Goal: Task Accomplishment & Management: Complete application form

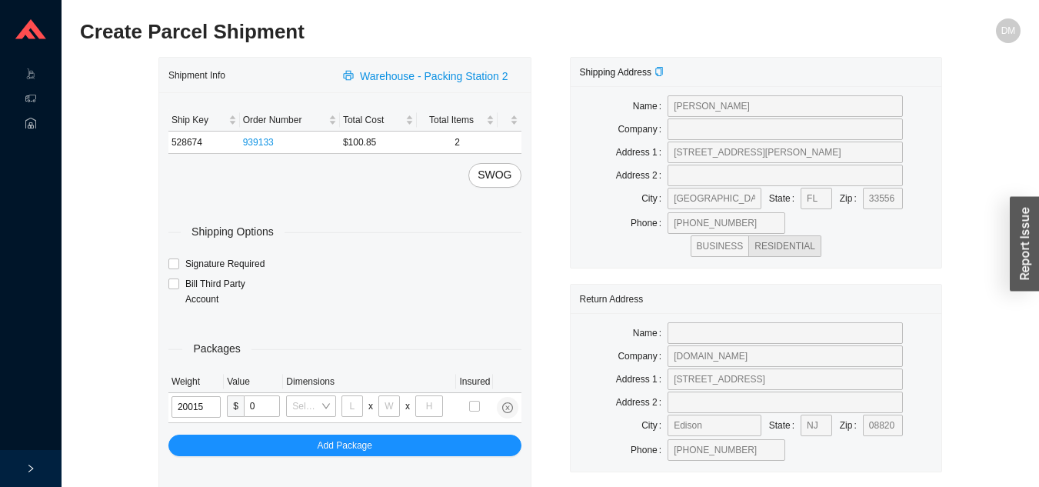
type input "2"
type input "8"
type input "2"
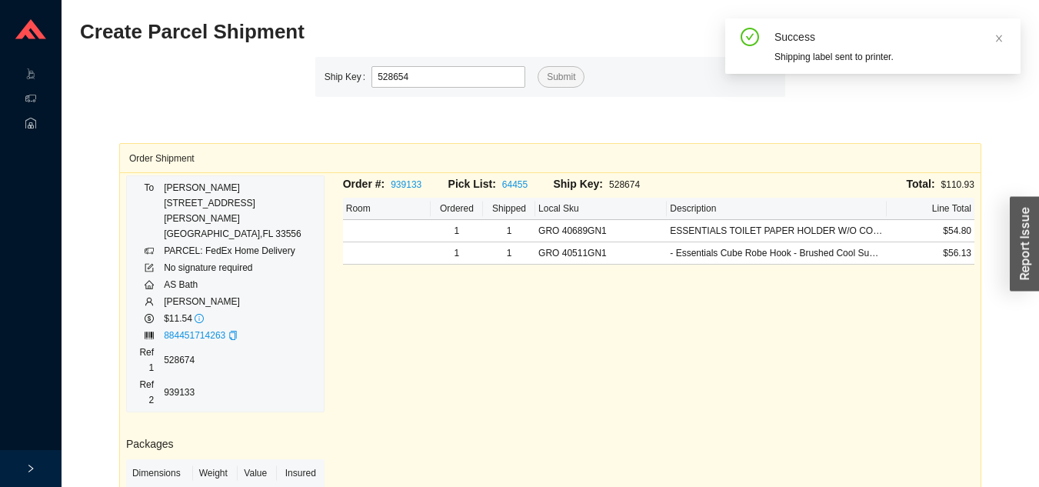
type input "528654"
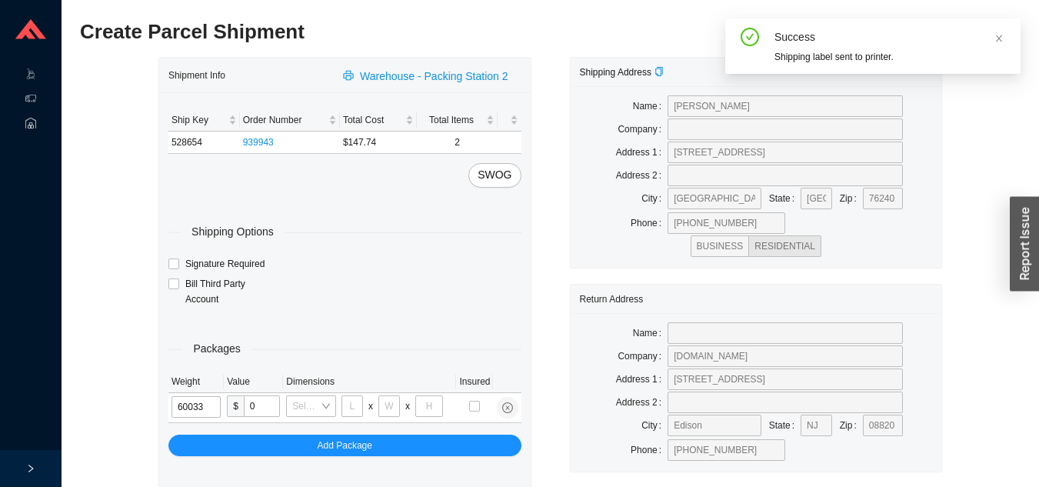
type input "6"
type input "24"
type input "14"
type input "4"
type input "6"
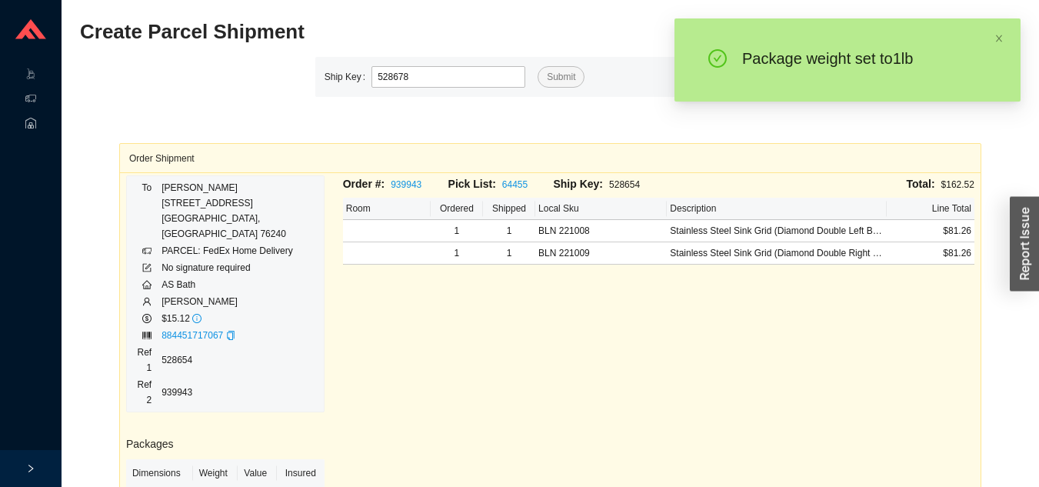
type input "528678"
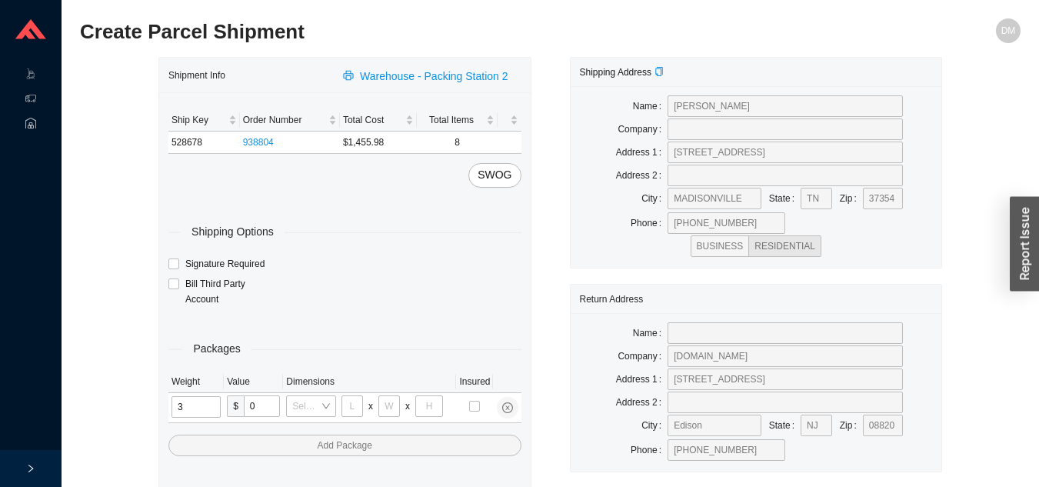
type input "31"
type input "24"
type input "16"
type input "25"
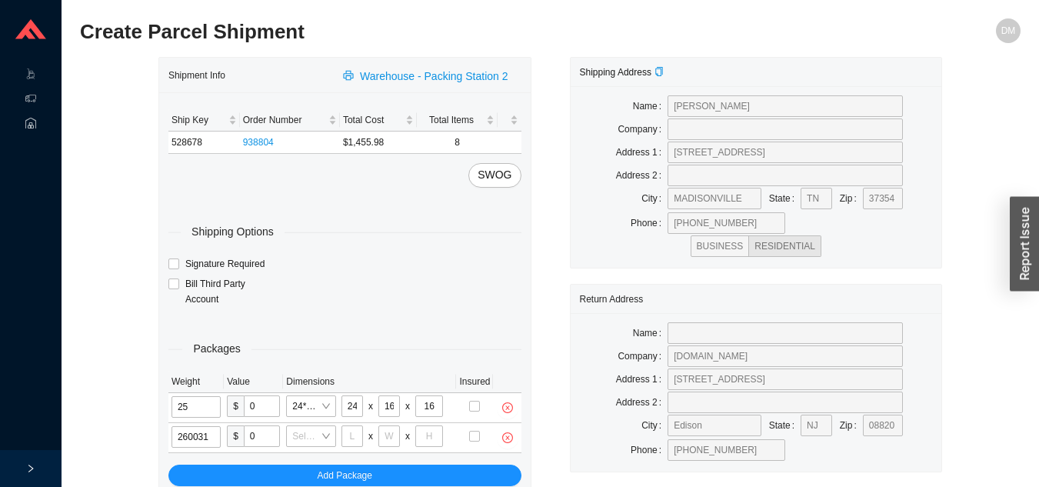
type input "26"
type input "24"
type input "16"
type input "26"
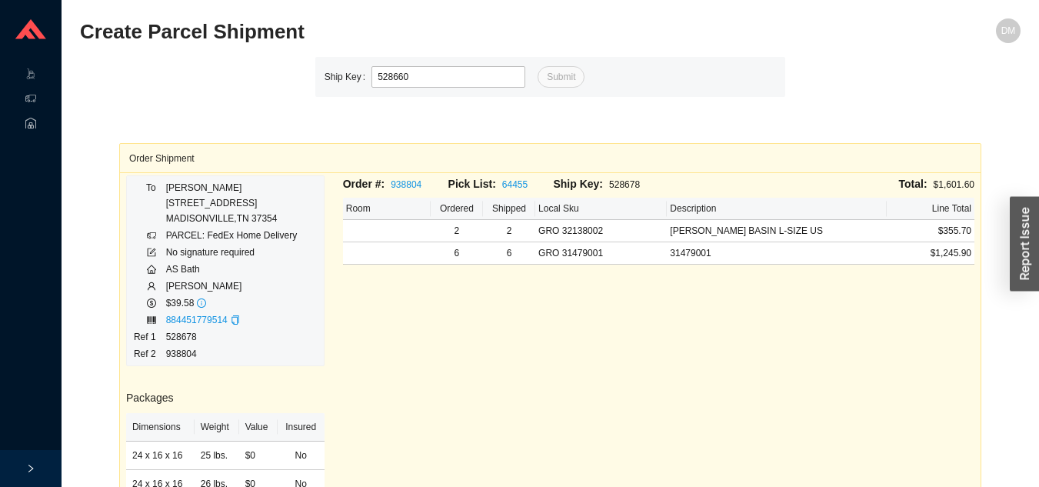
type input "528660"
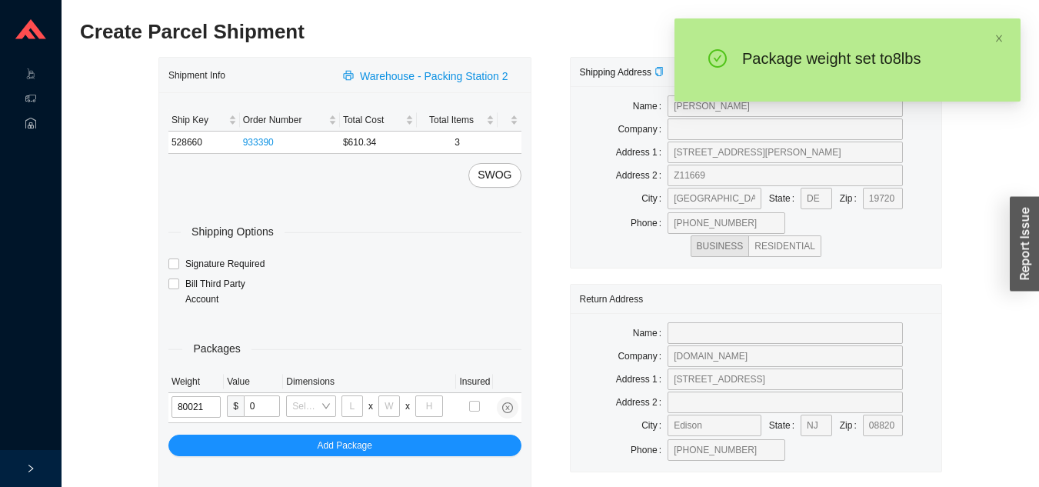
type input "8"
type input "18"
type input "12"
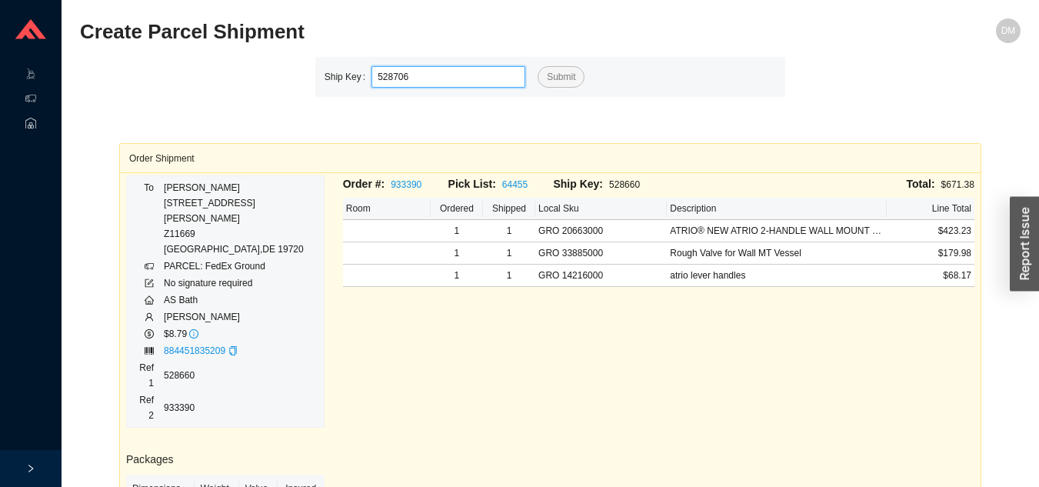
type input "528706"
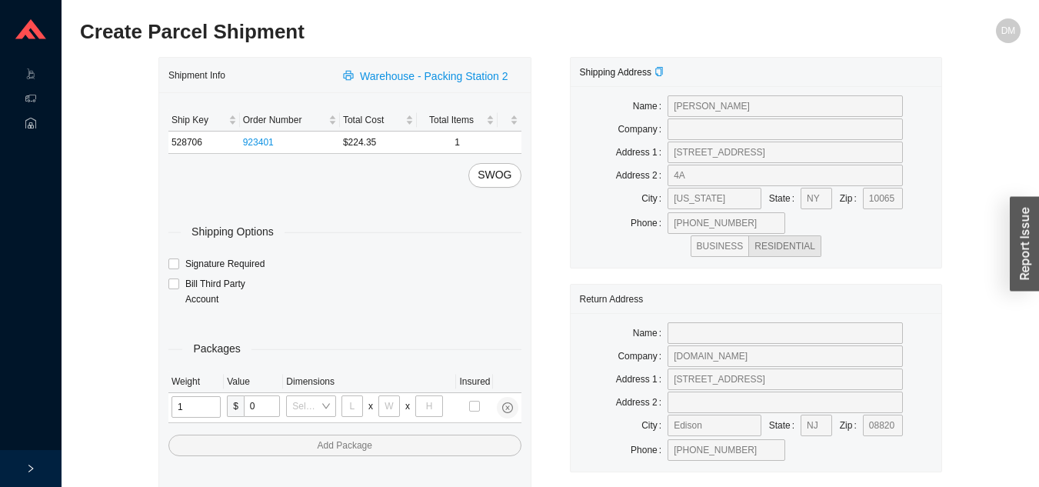
type input "17"
type input "8"
type input "36"
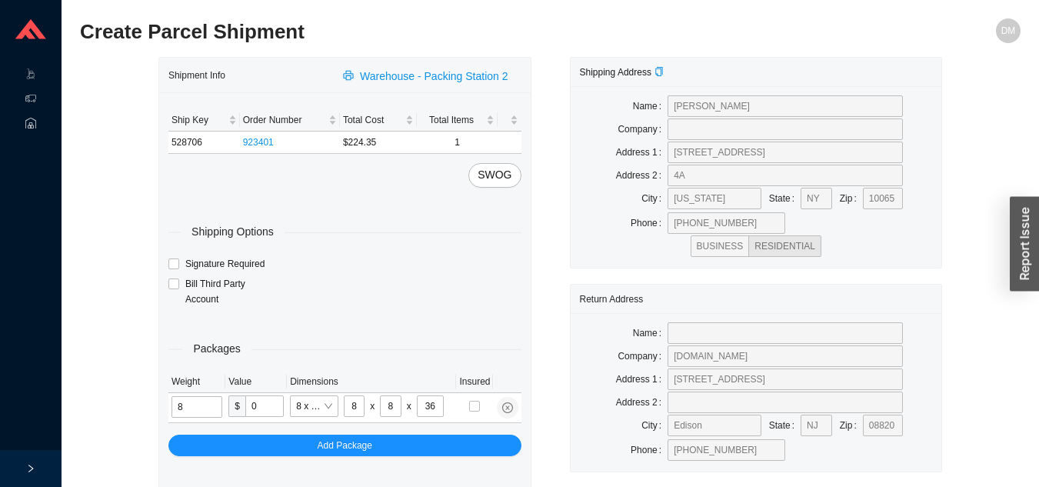
type input "8"
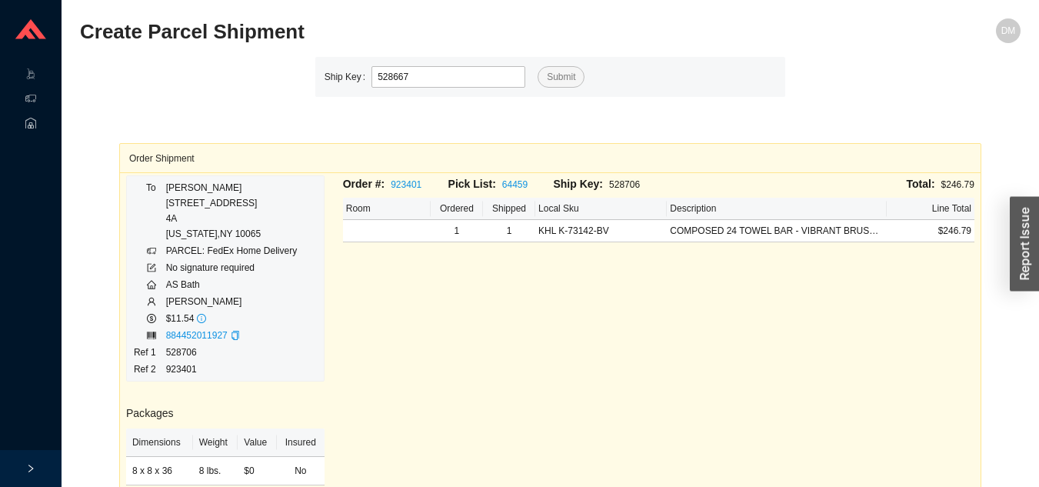
type input "528667"
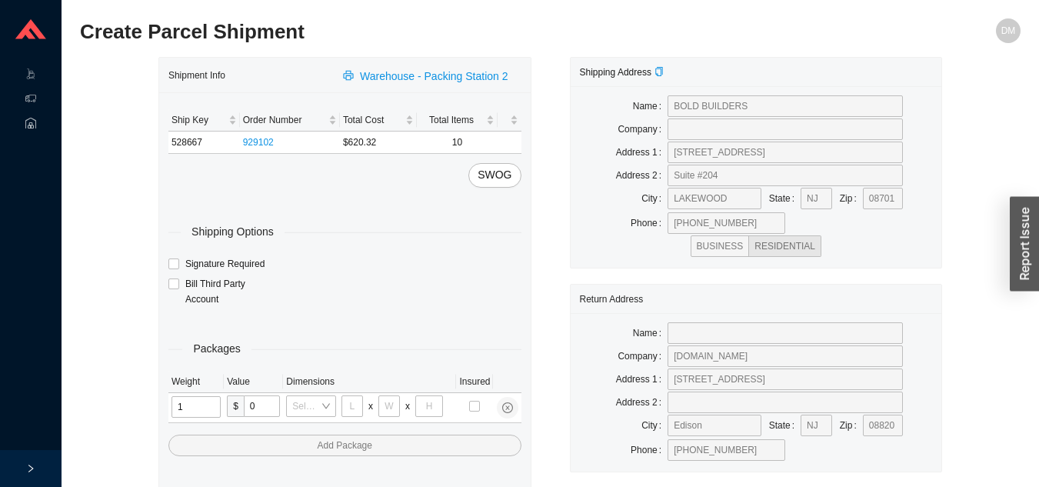
type input "10"
type input "30"
type input "24"
type input "12"
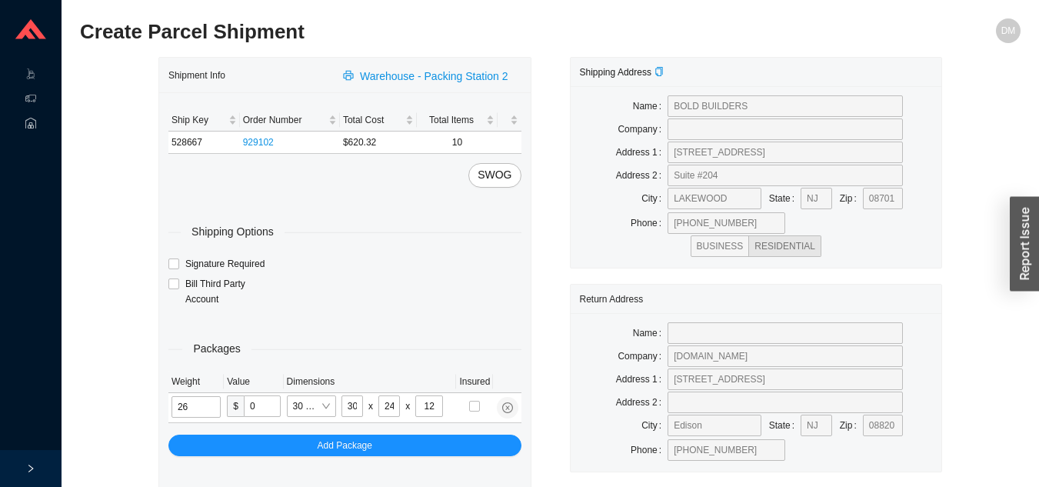
type input "26"
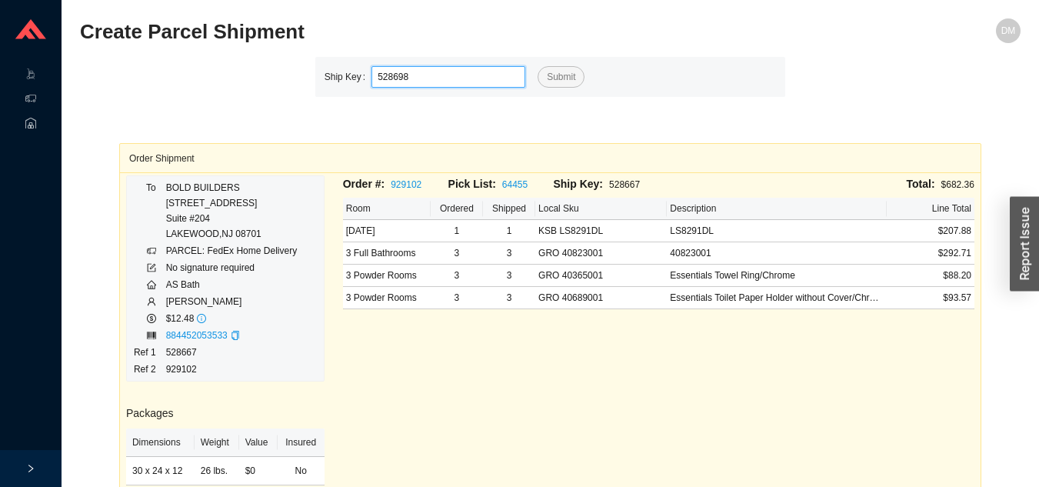
type input "528698"
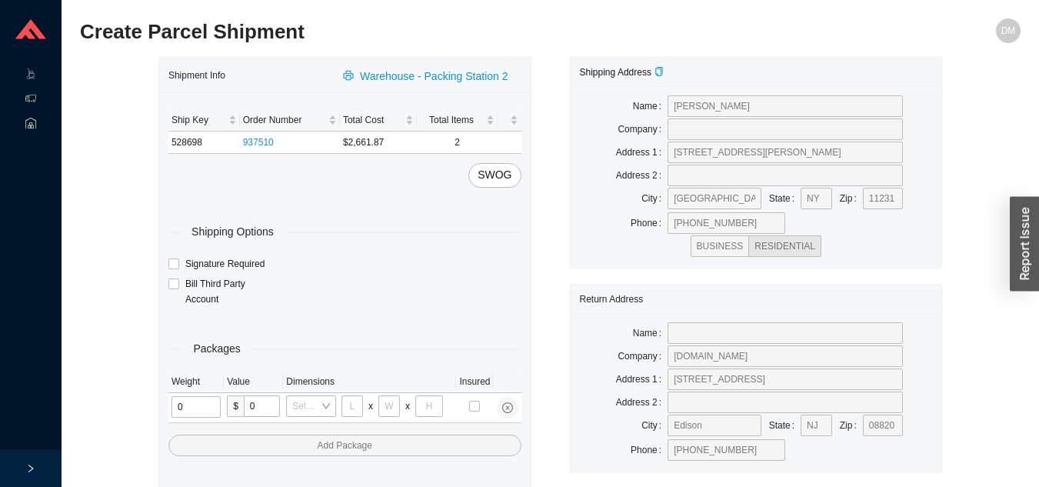
type input "2"
type input "18"
type input "8"
type input "42"
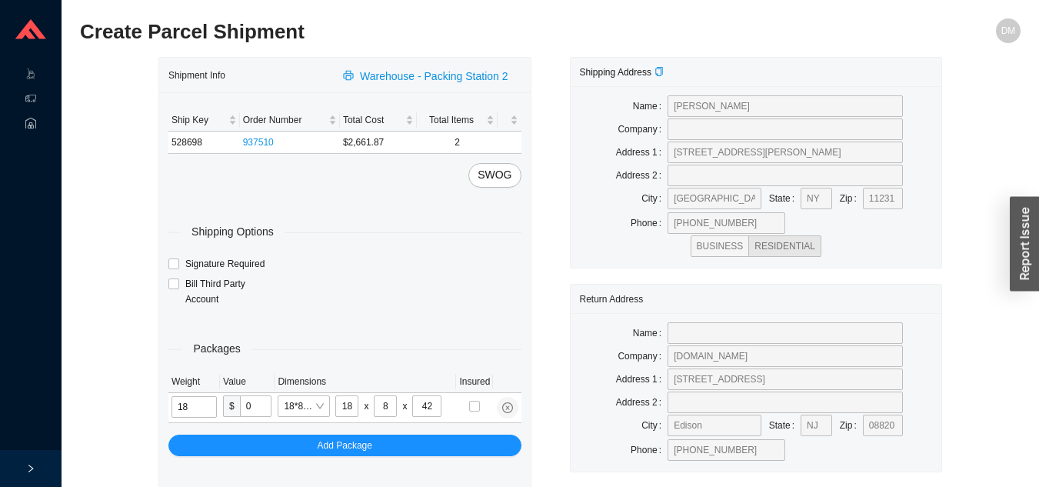
type input "18"
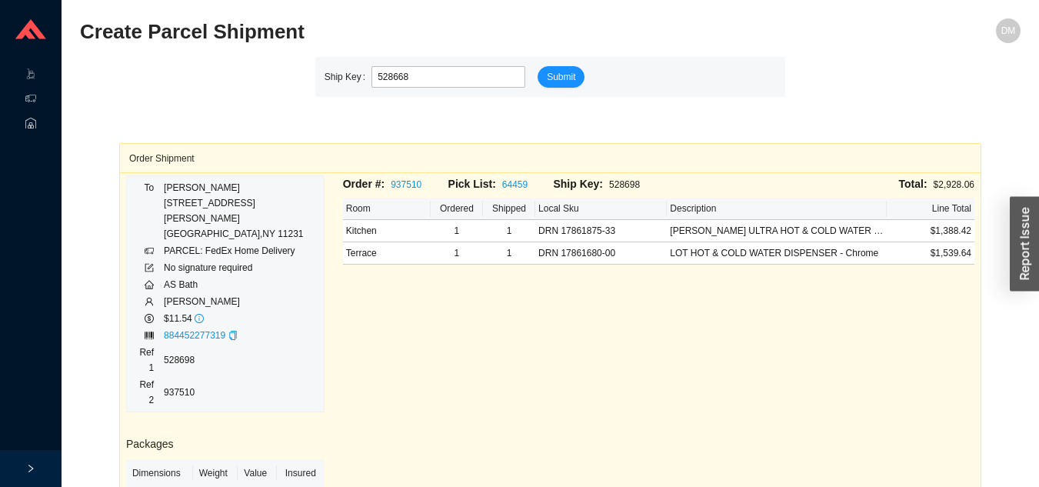
type input "528668"
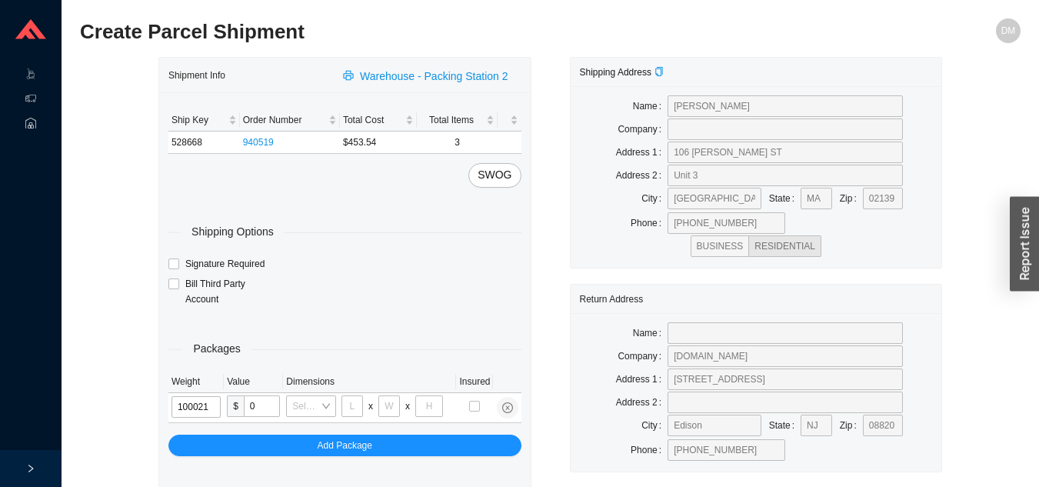
type input "10"
type input "18"
type input "12"
type input "10"
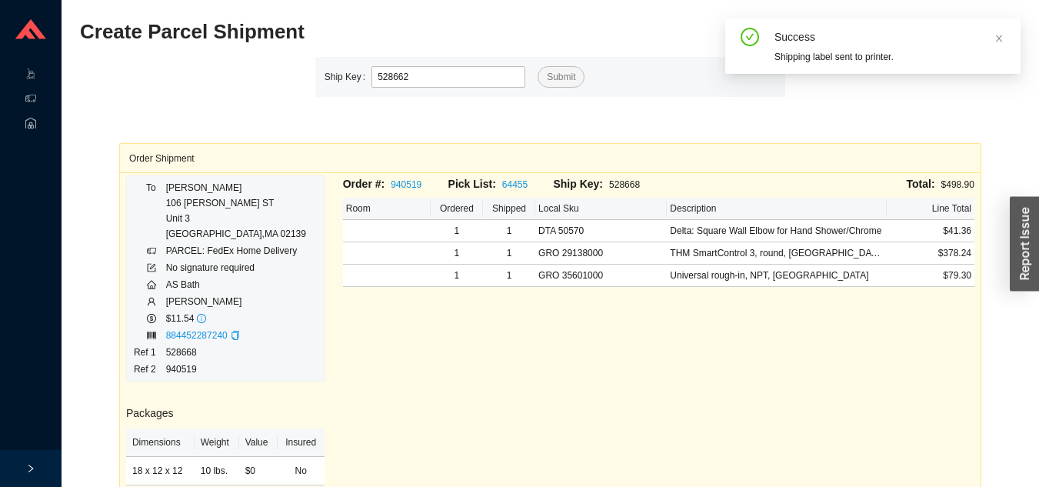
type input "528662"
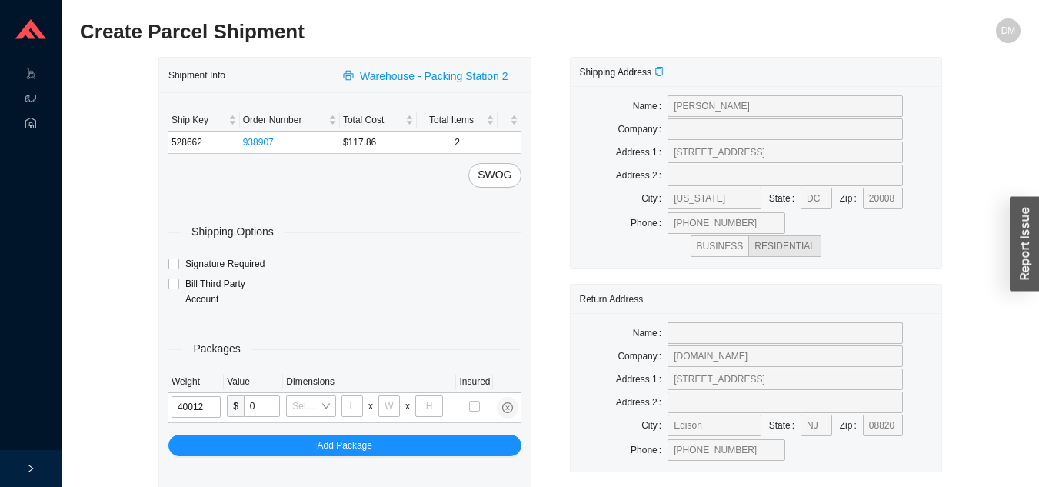
type input "4"
type input "18"
type input "12"
type input "6"
type input "4"
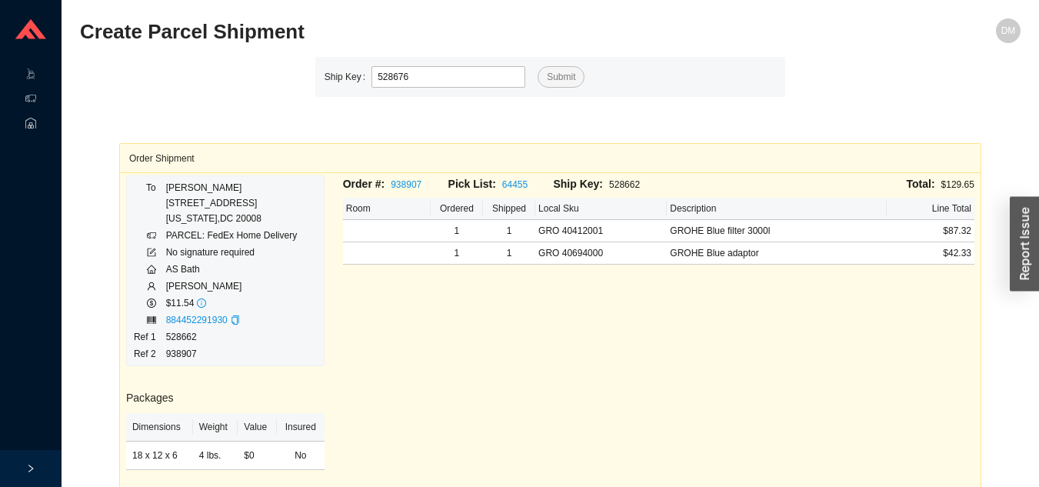
type input "528676"
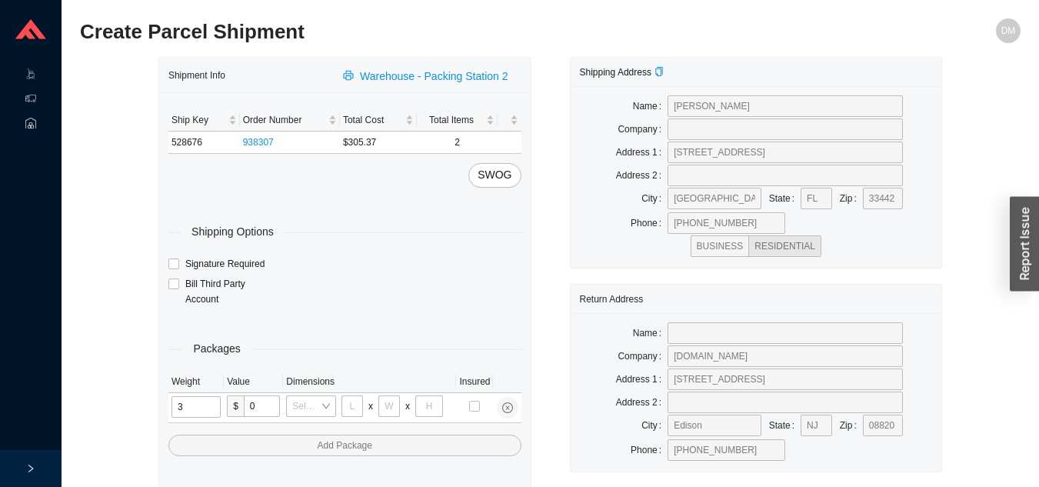
type input "33"
type input "24"
type input "14"
type input "4"
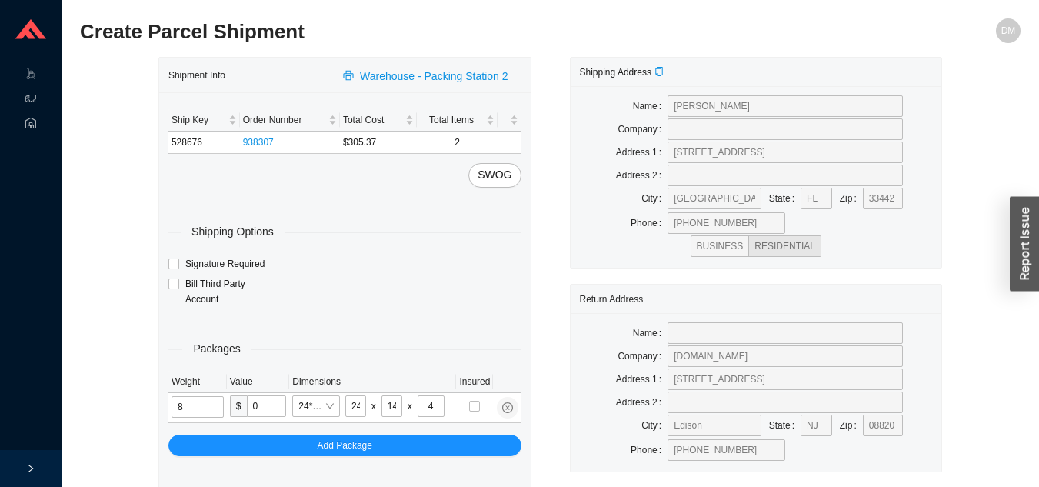
type input "8"
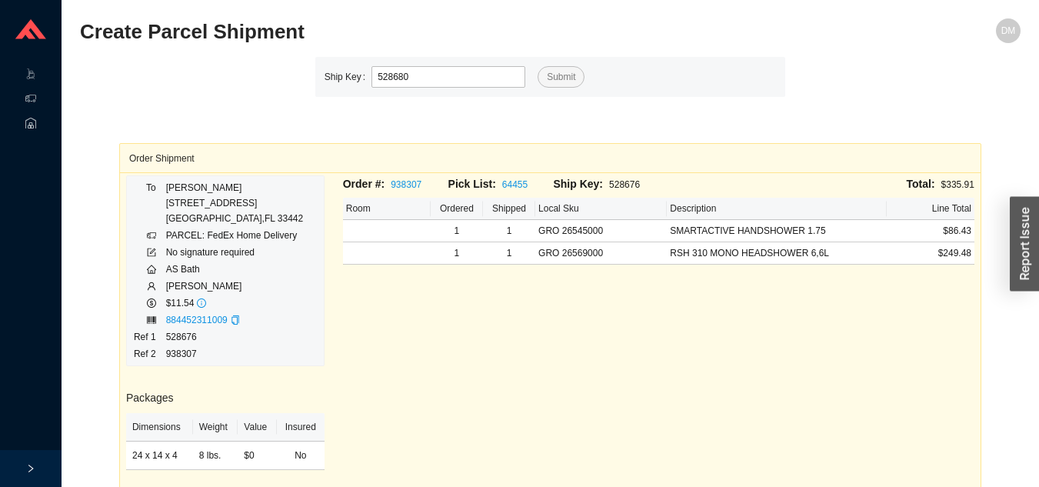
type input "528680"
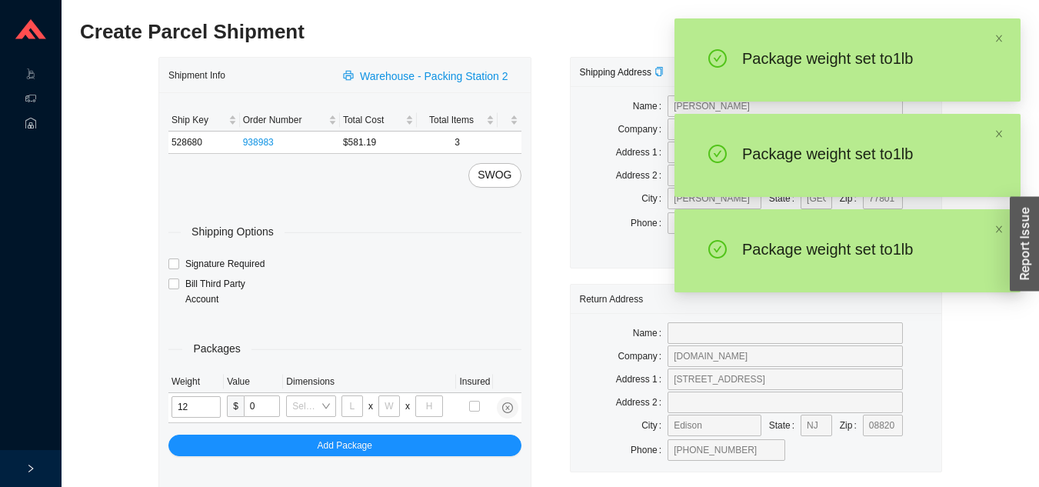
type input "1"
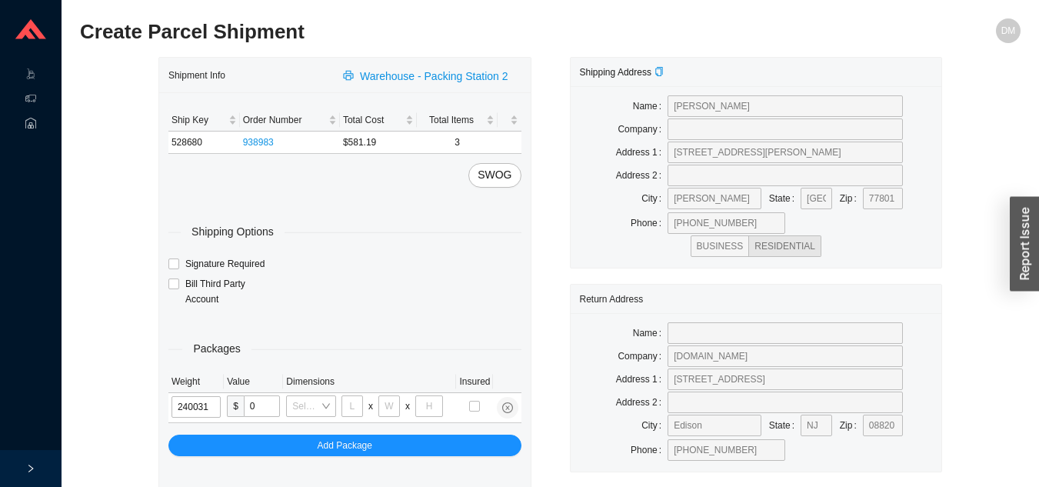
type input "24"
type input "16"
type input "24"
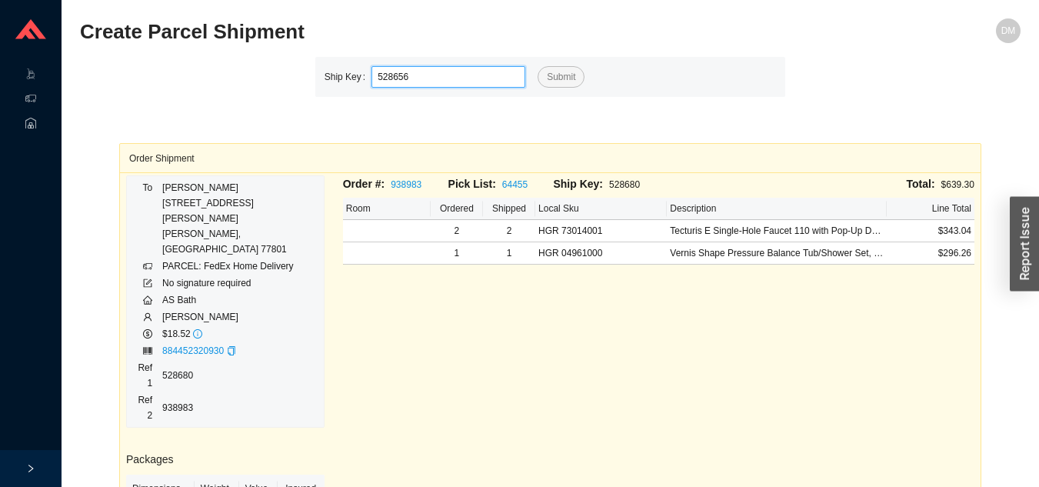
type input "528656"
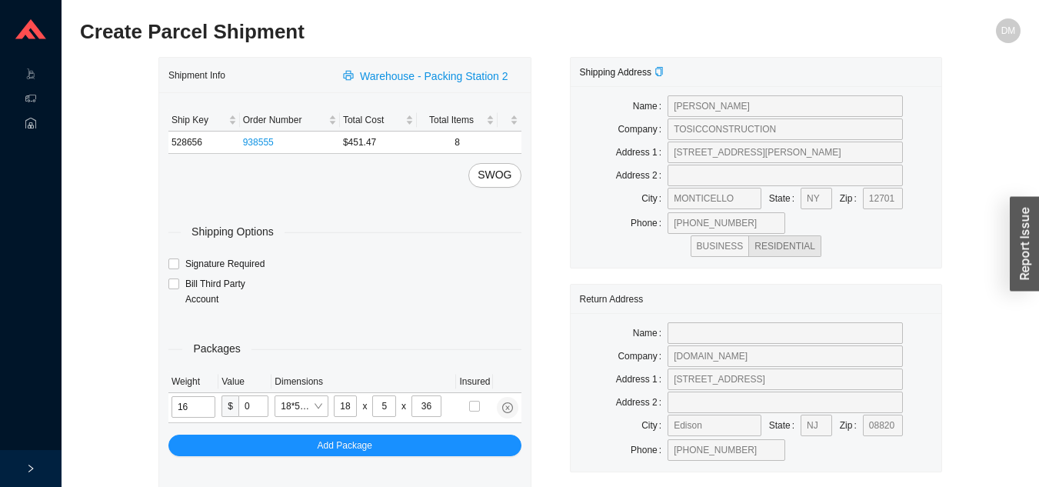
type input "16"
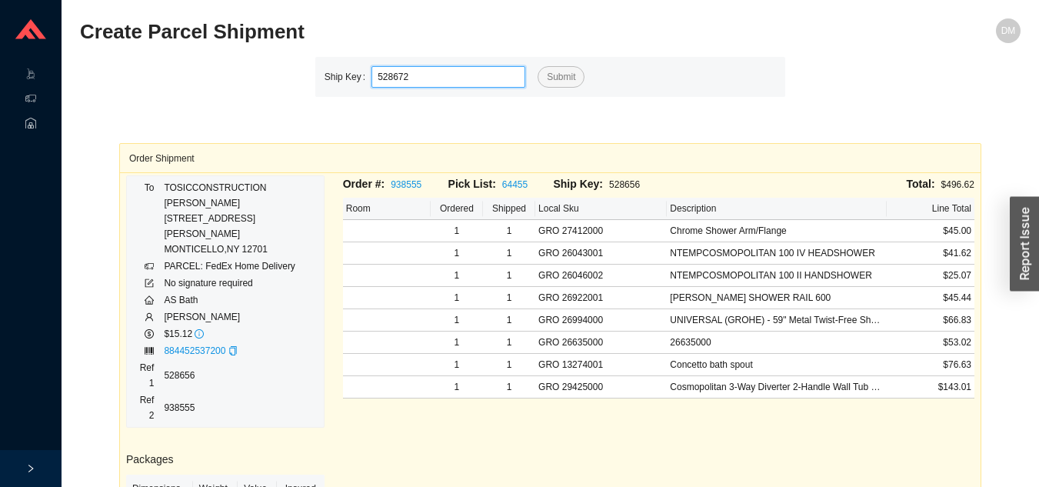
type input "528672"
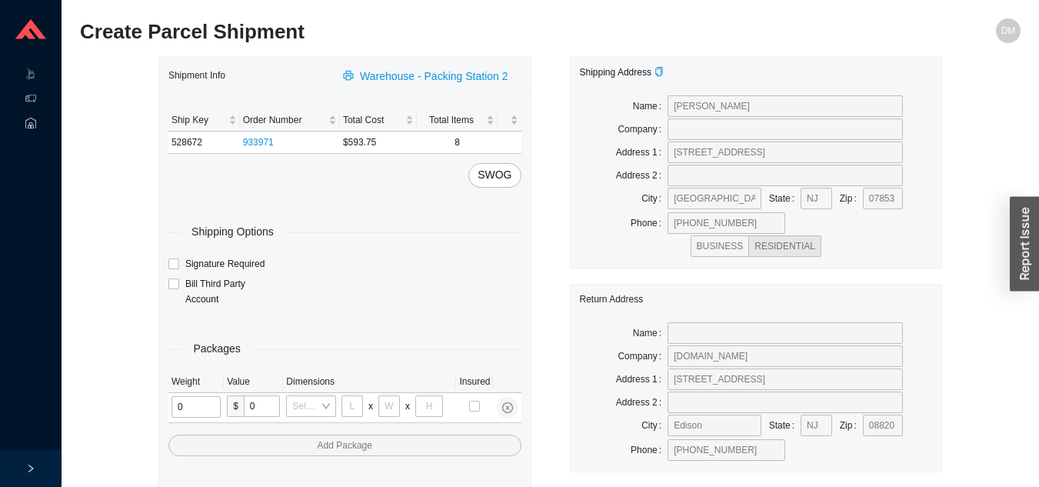
type input "2"
type input "18"
type input "8"
type input "42"
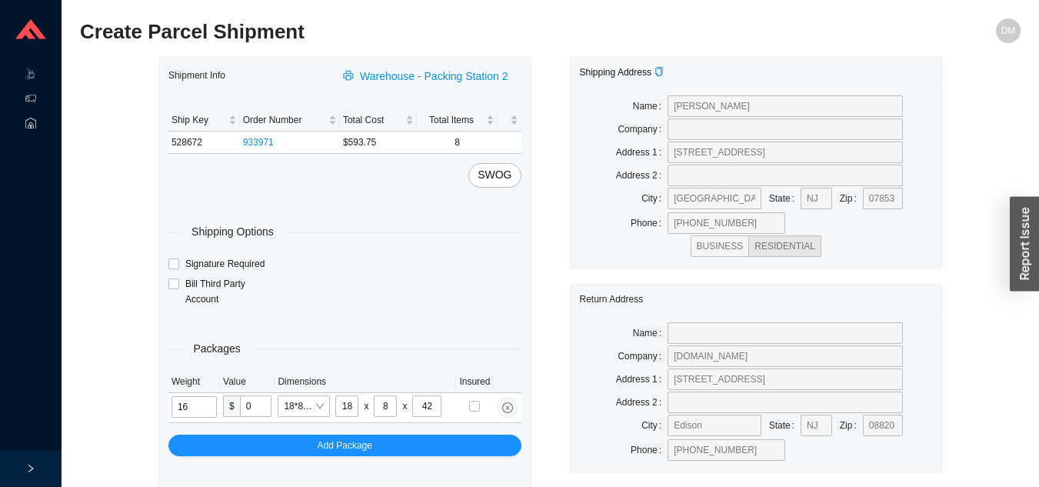
type input "16"
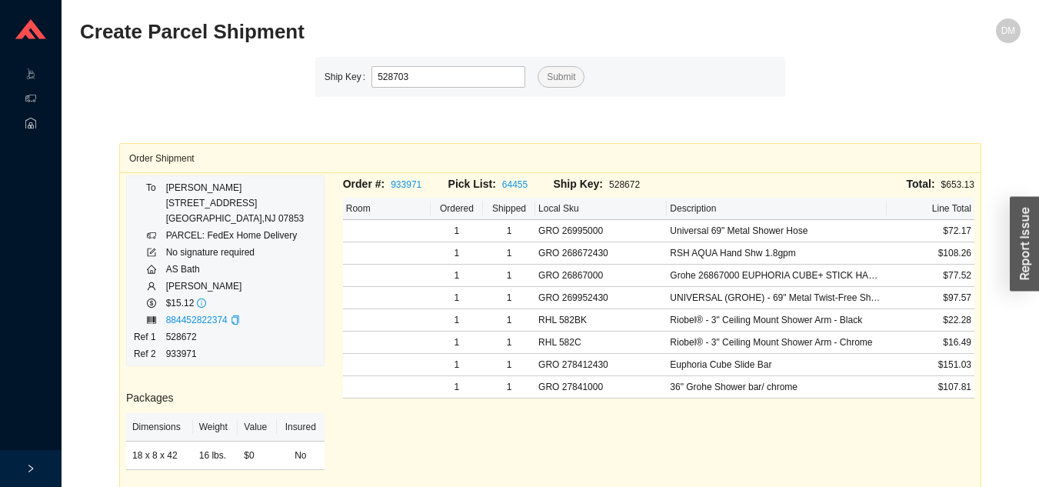
type input "528703"
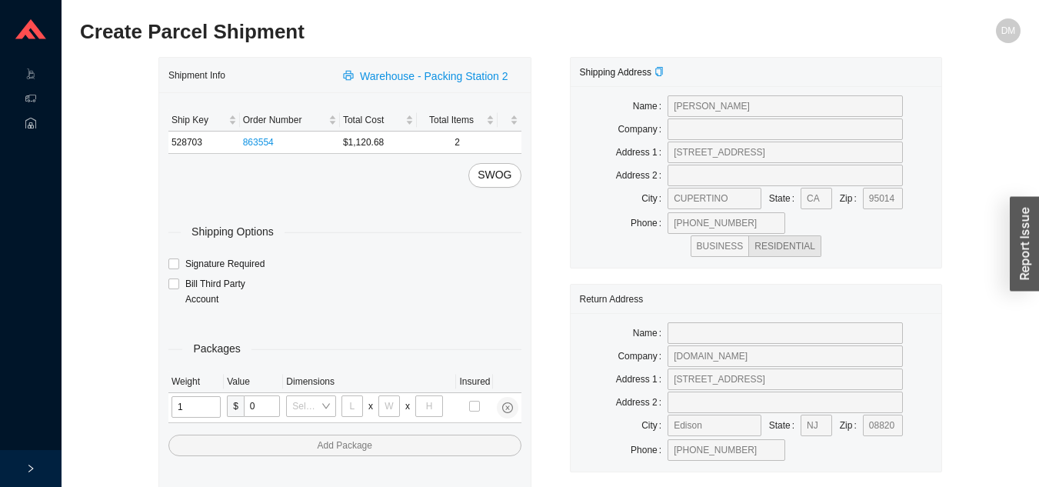
type input "14"
type input "5"
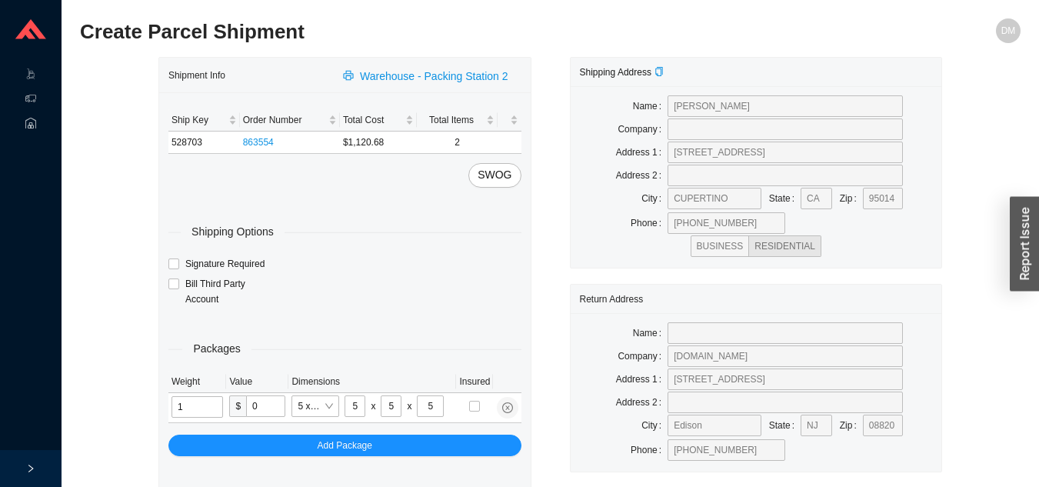
type input "1"
type input "24"
type input "16"
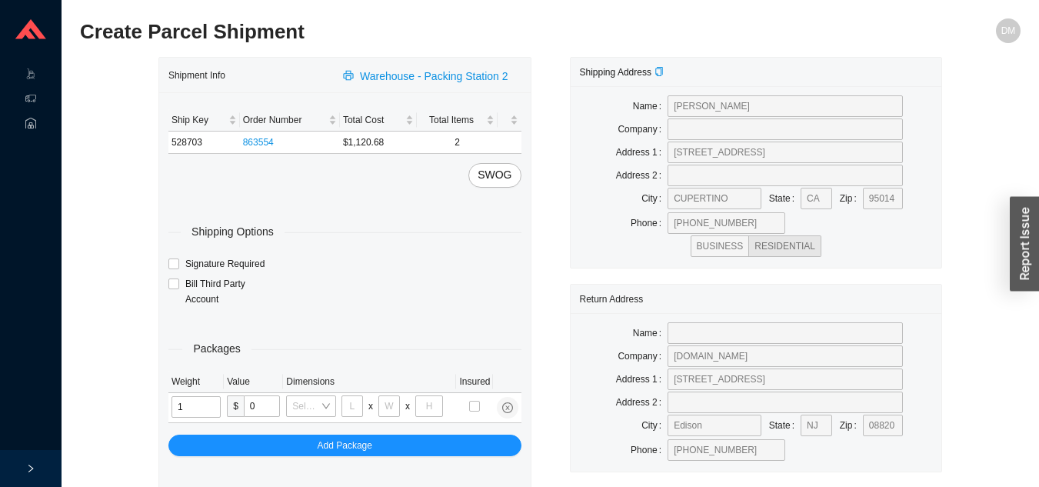
type input "16"
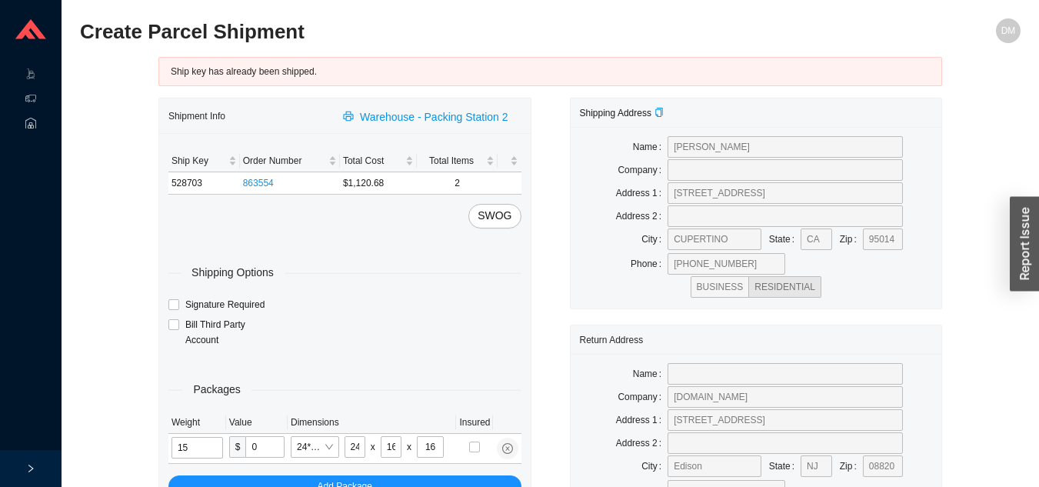
type input "1"
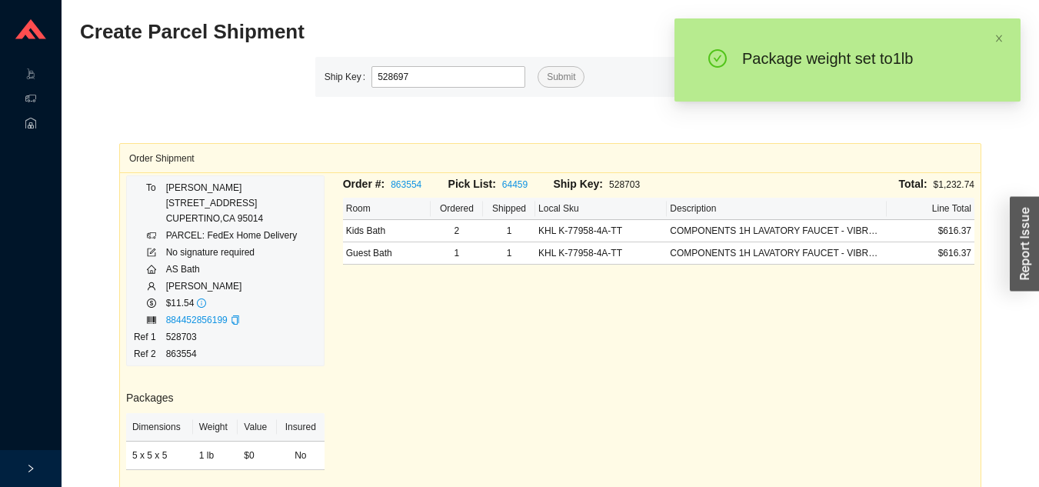
type input "528697"
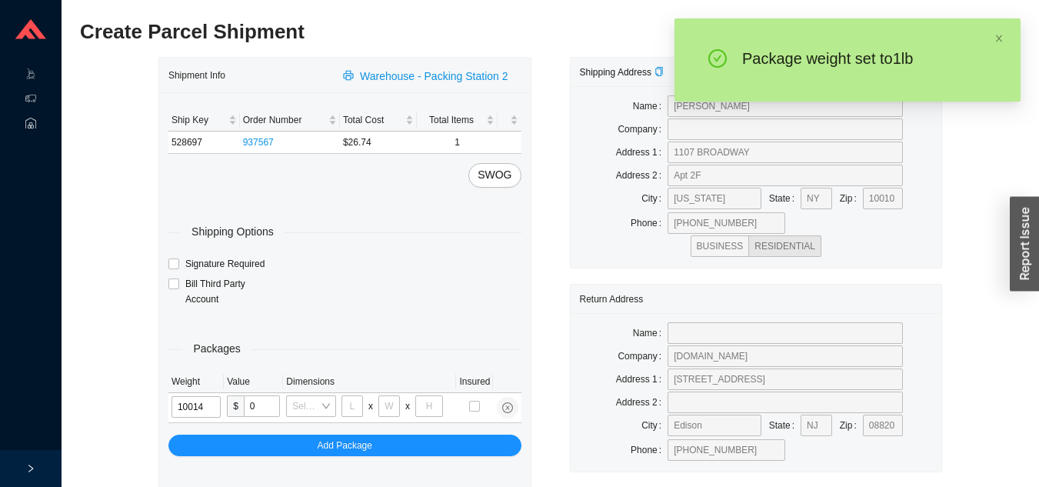
type input "1"
type input "5"
type input "1"
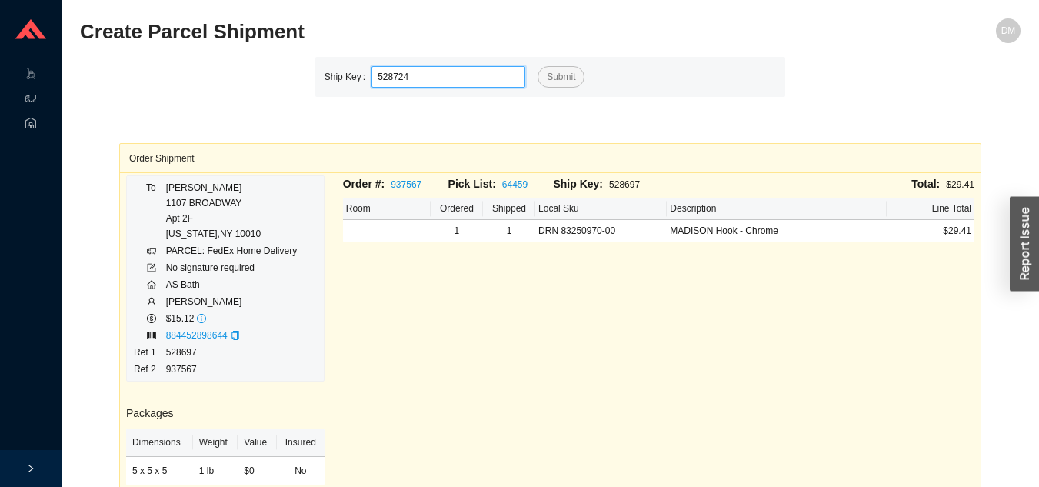
type input "528724"
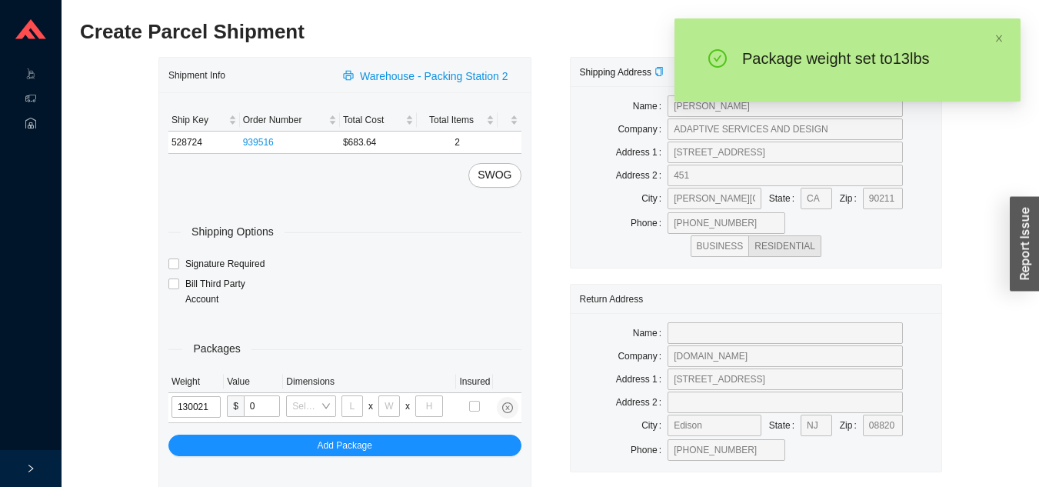
type input "13"
type input "18"
type input "12"
type input "13"
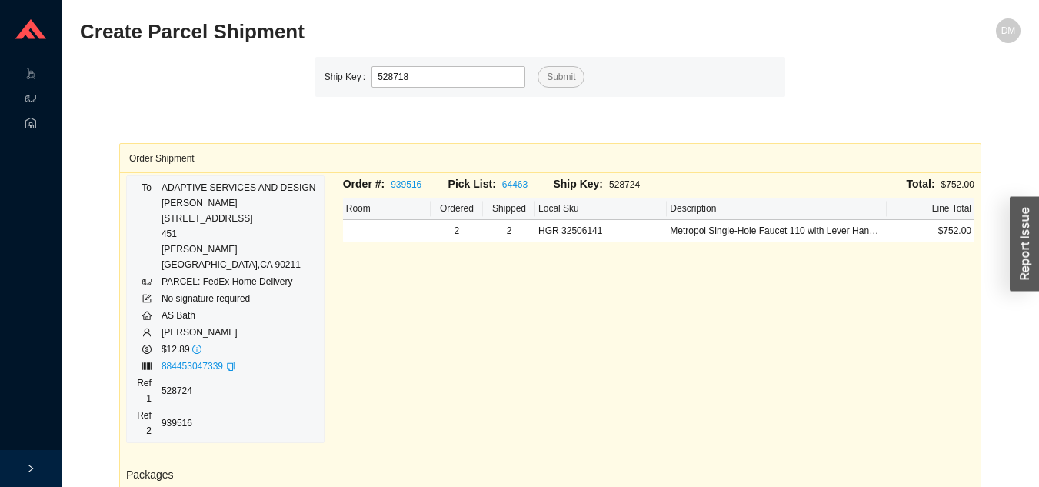
type input "528718"
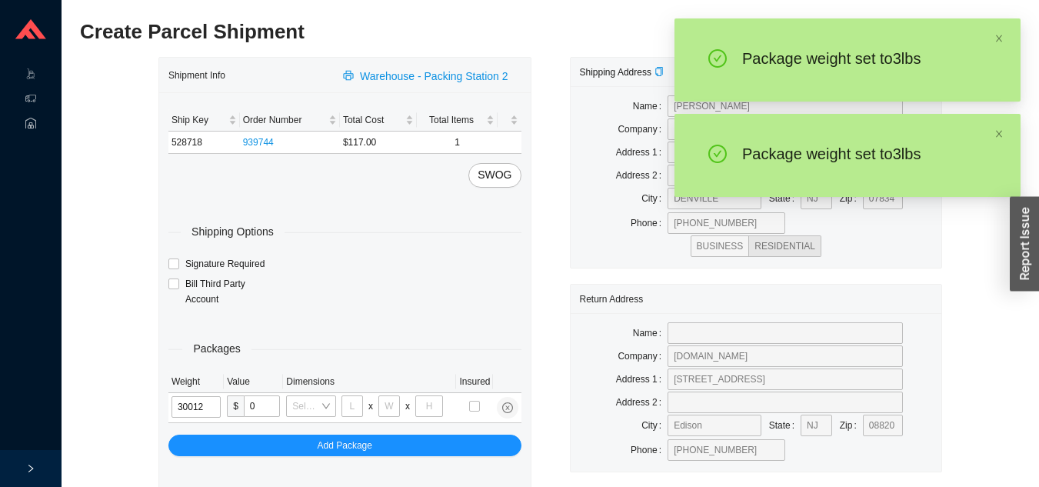
type input "3"
type input "18"
type input "12"
type input "6"
type input "3"
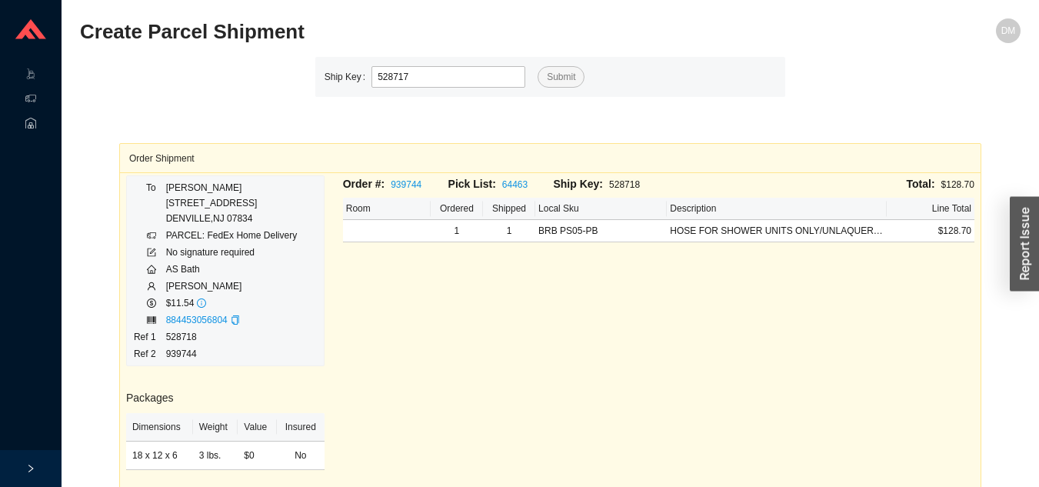
type input "528717"
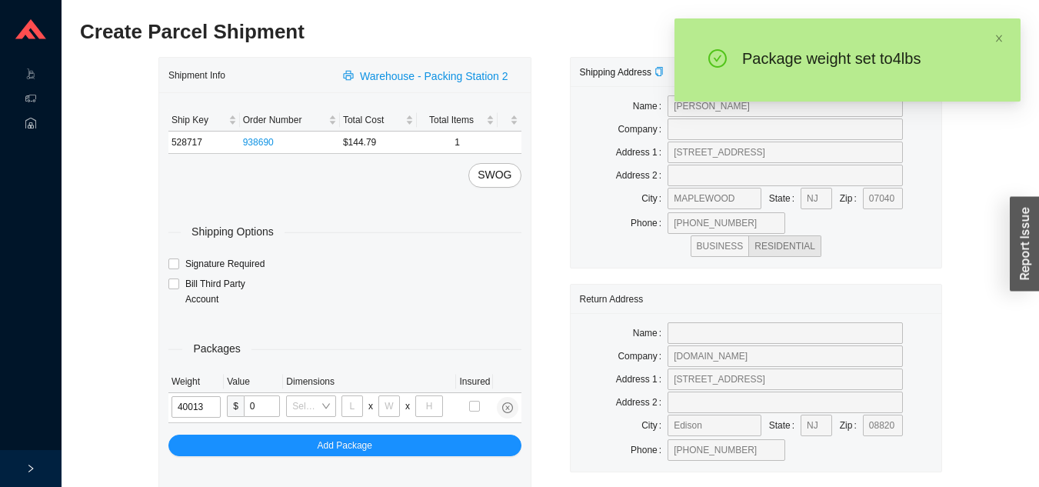
type input "4"
type input "10"
type input "4"
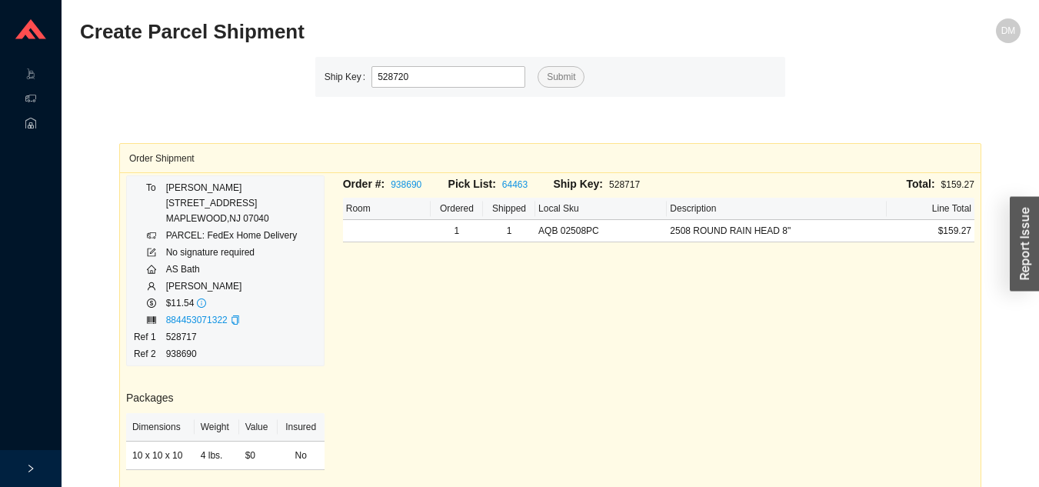
type input "528720"
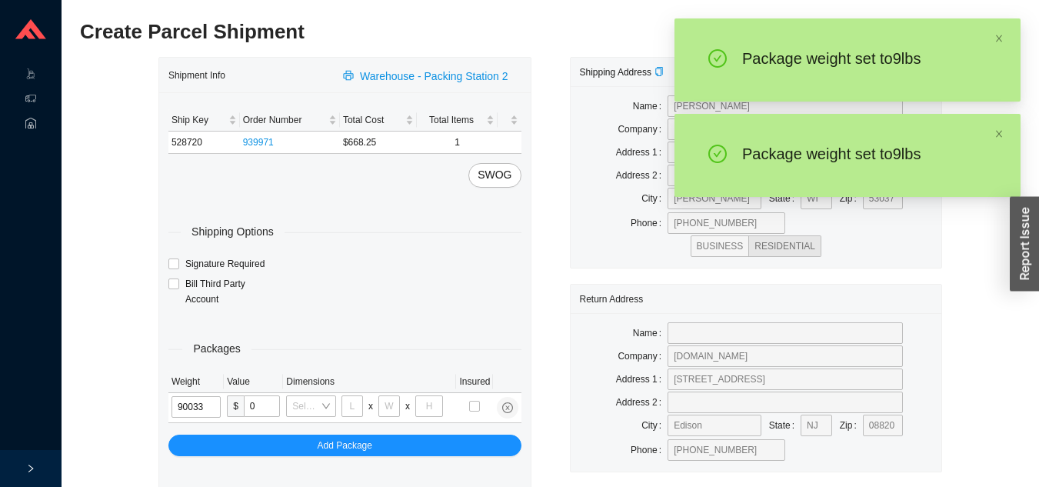
type input "9"
type input "24"
type input "14"
type input "4"
type input "9"
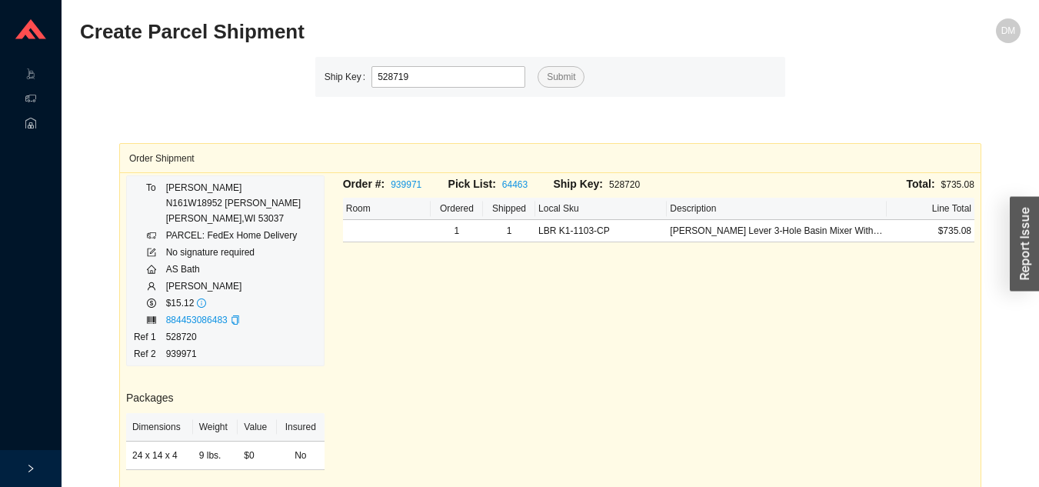
type input "528719"
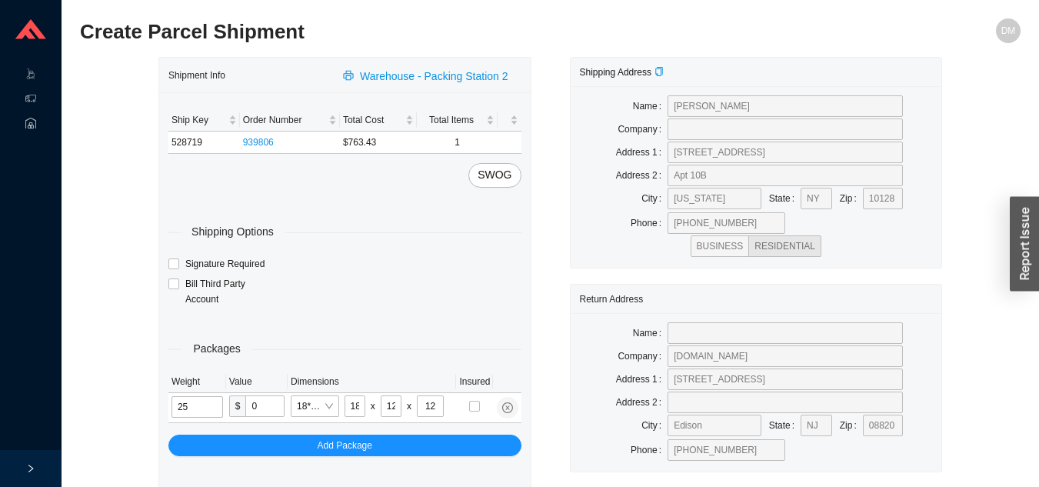
type input "7"
type input "28"
type input "16"
type input "7"
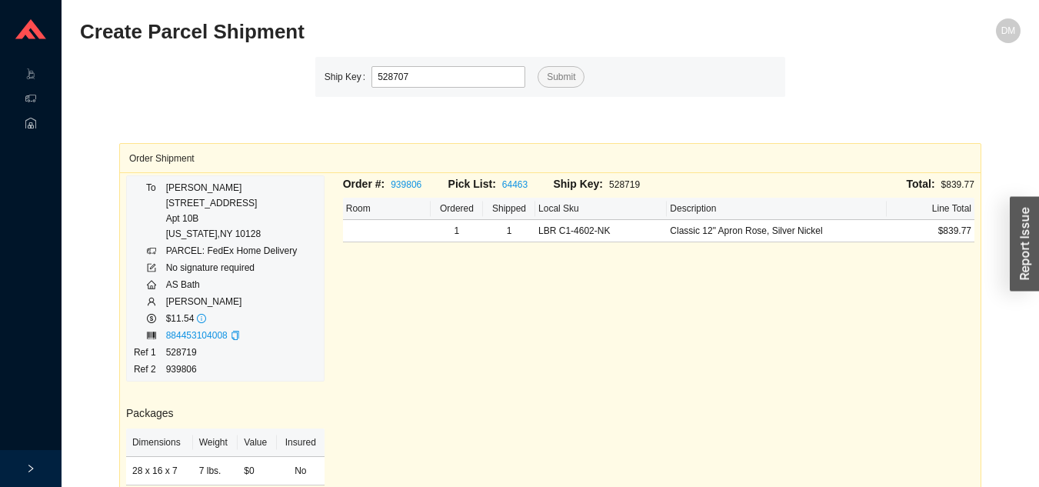
type input "528707"
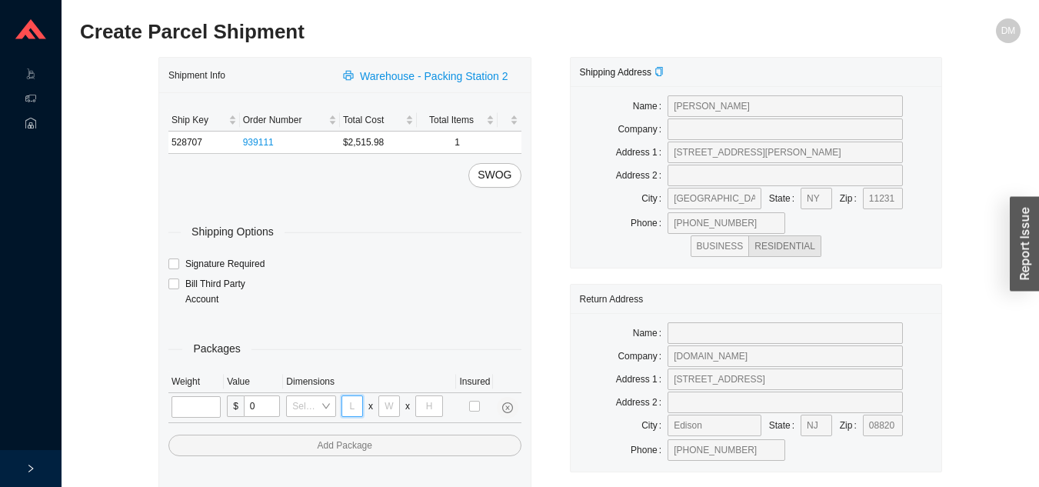
click at [354, 411] on input "tel" at bounding box center [352, 406] width 22 height 22
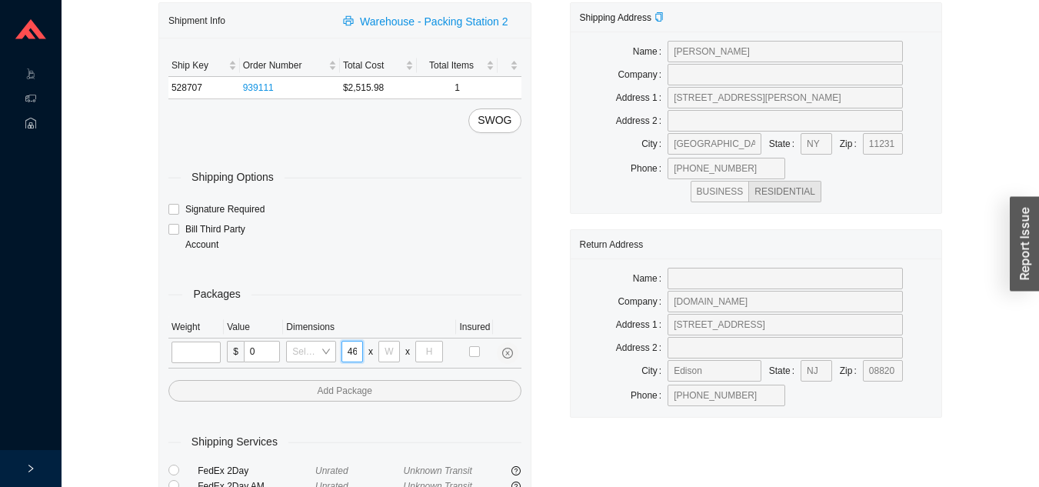
scroll to position [0, 1]
type input "46"
click at [391, 351] on input "tel" at bounding box center [389, 352] width 22 height 22
type input "16"
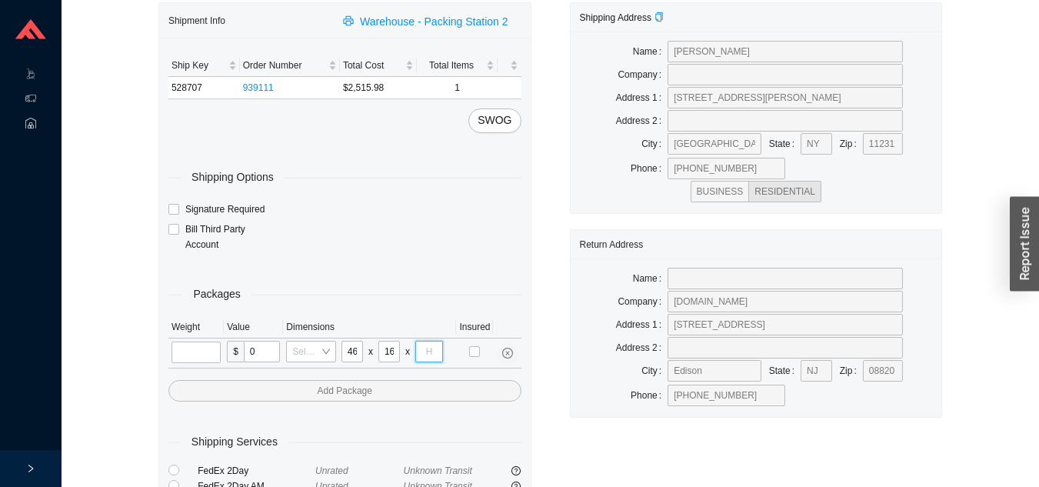
click at [430, 348] on input "tel" at bounding box center [429, 352] width 28 height 22
type input "6"
click at [213, 349] on input "tel" at bounding box center [195, 352] width 49 height 22
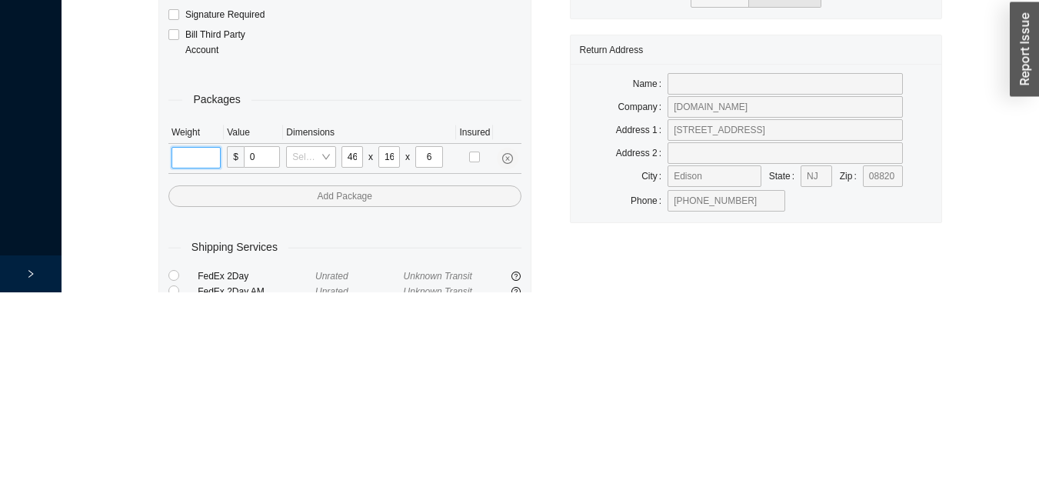
scroll to position [55, 0]
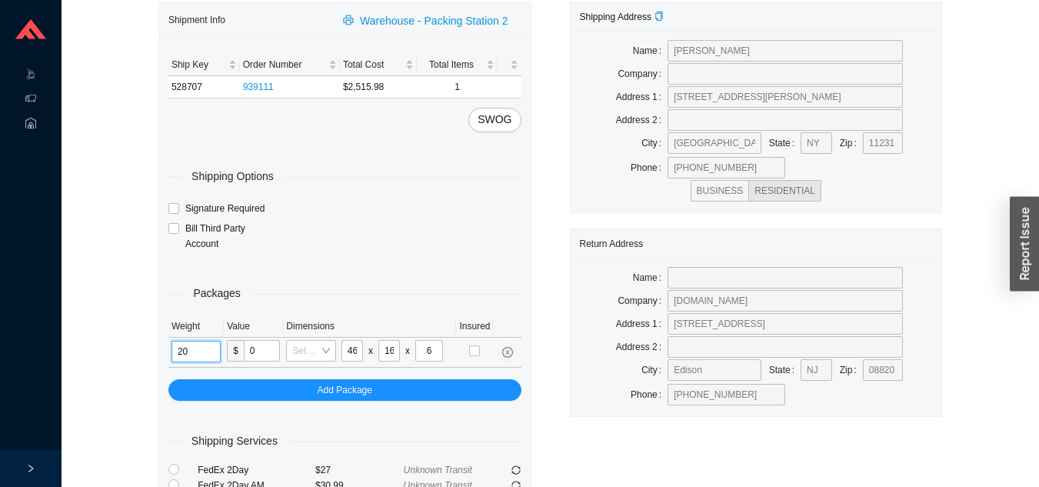
type input "20"
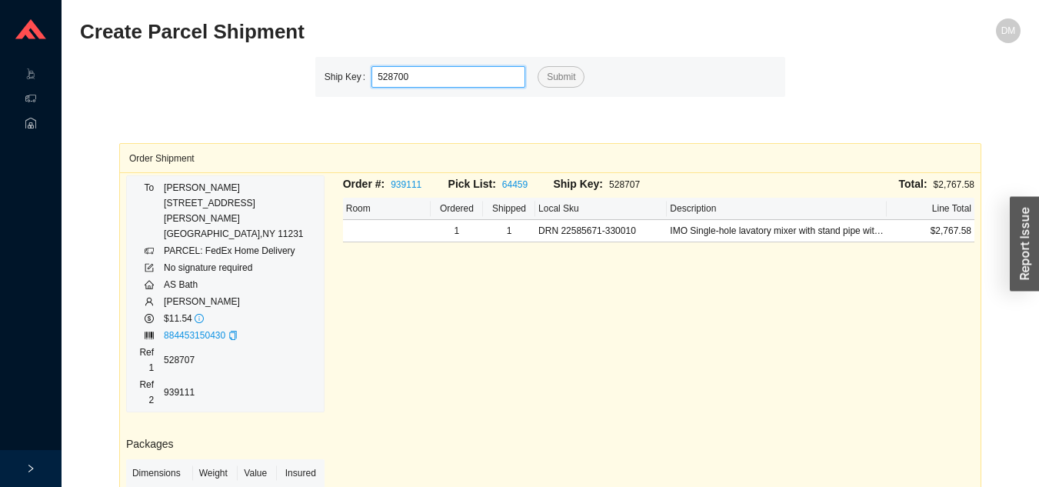
type input "528700"
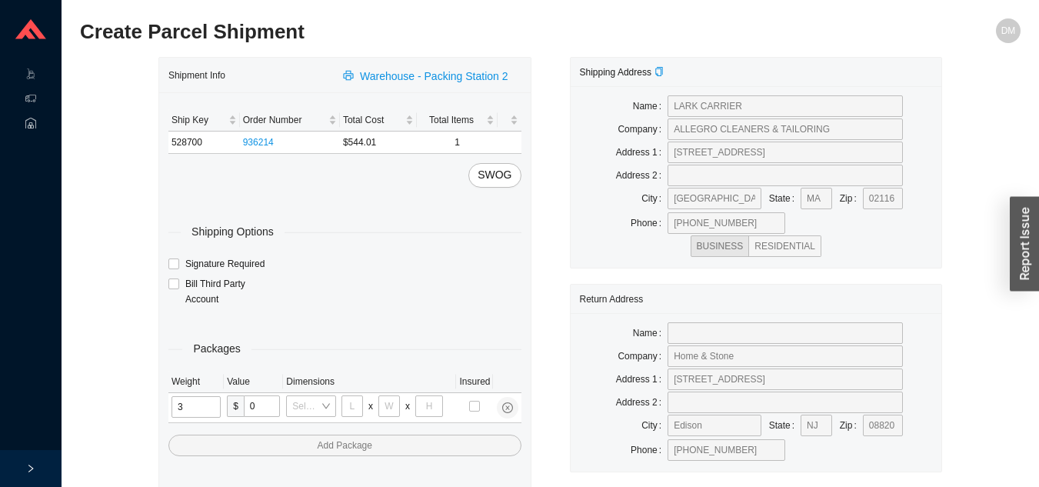
type input "33"
type input "24"
type input "14"
type input "4"
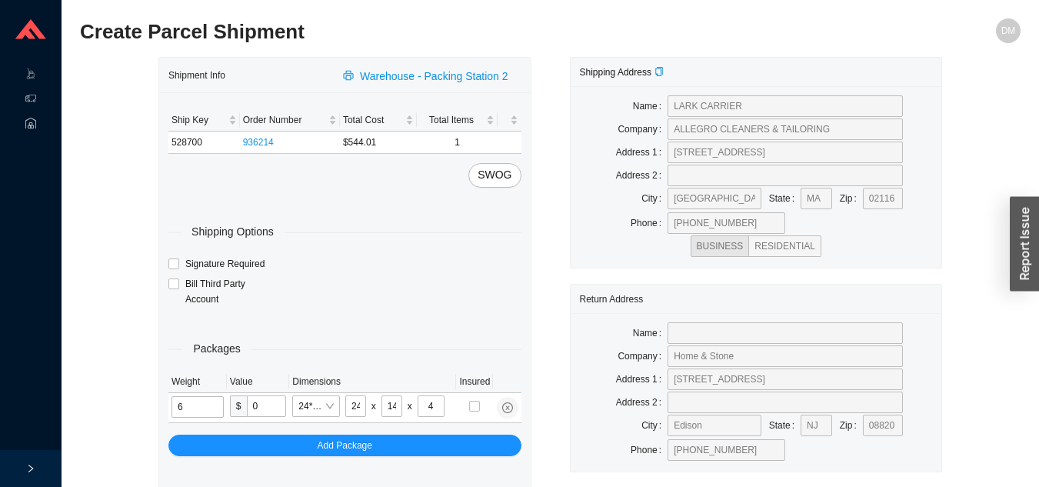
type input "6"
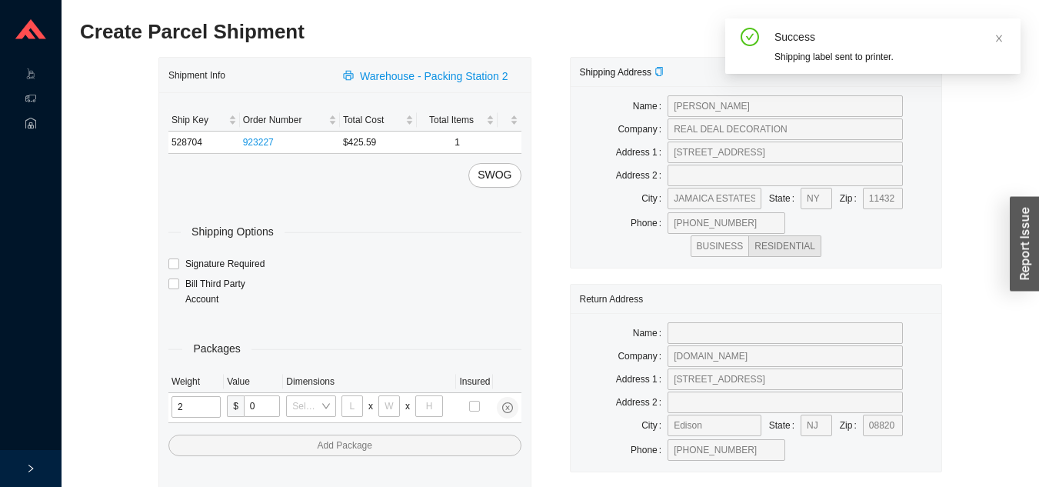
type input "24"
type input "28"
type input "19"
type input "6"
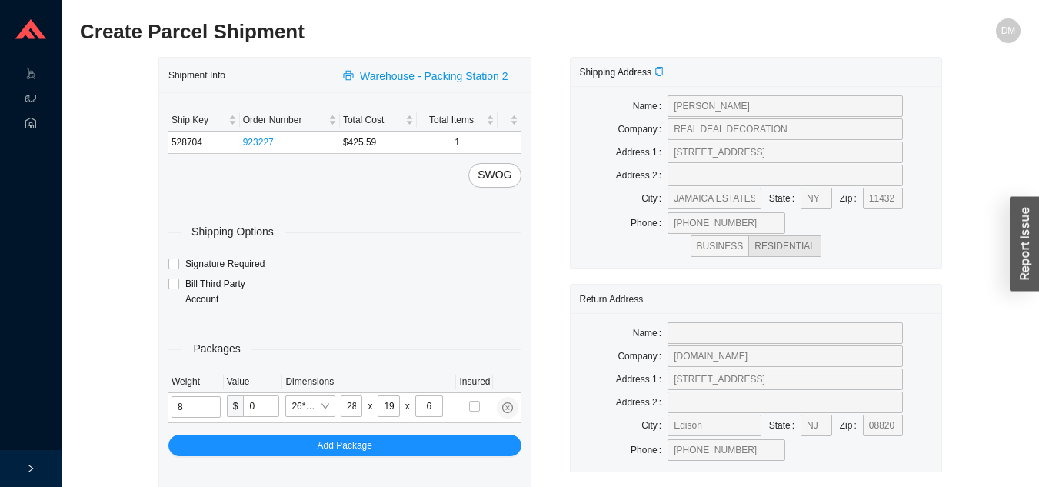
type input "8"
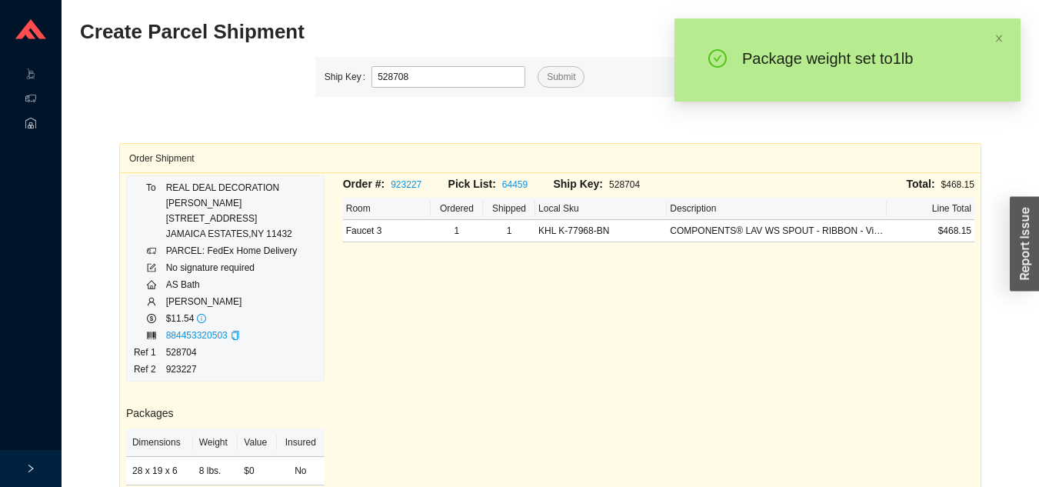
type input "528708"
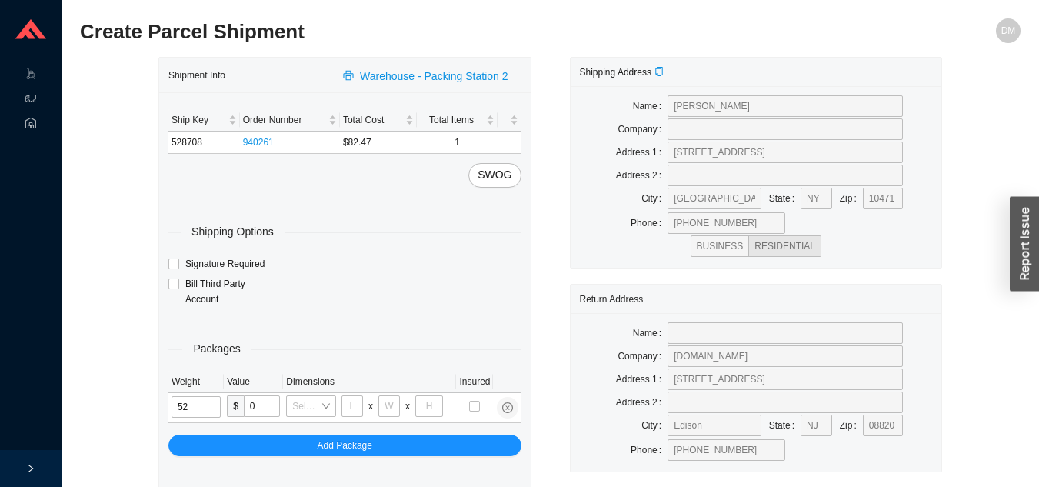
type input "5"
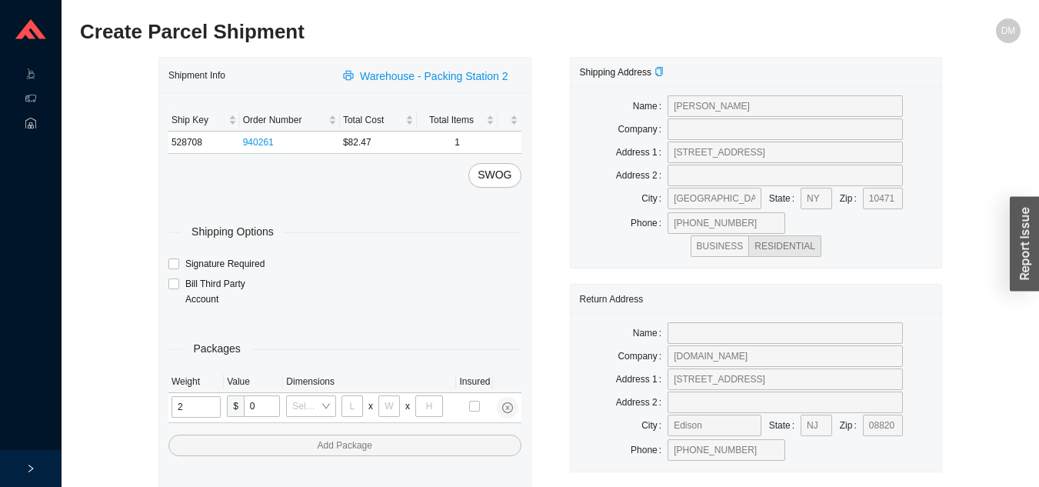
type input "25"
type input "28"
type input "16"
type input "7"
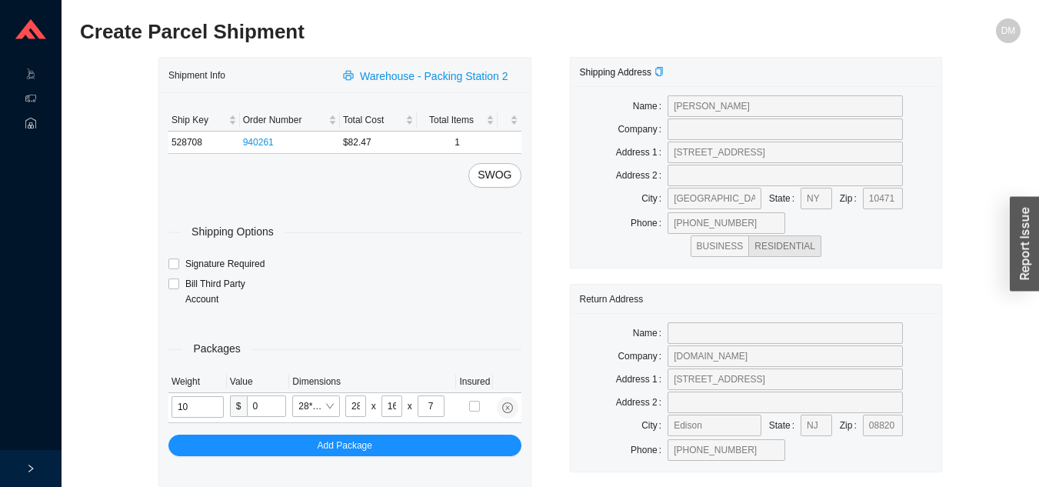
type input "10"
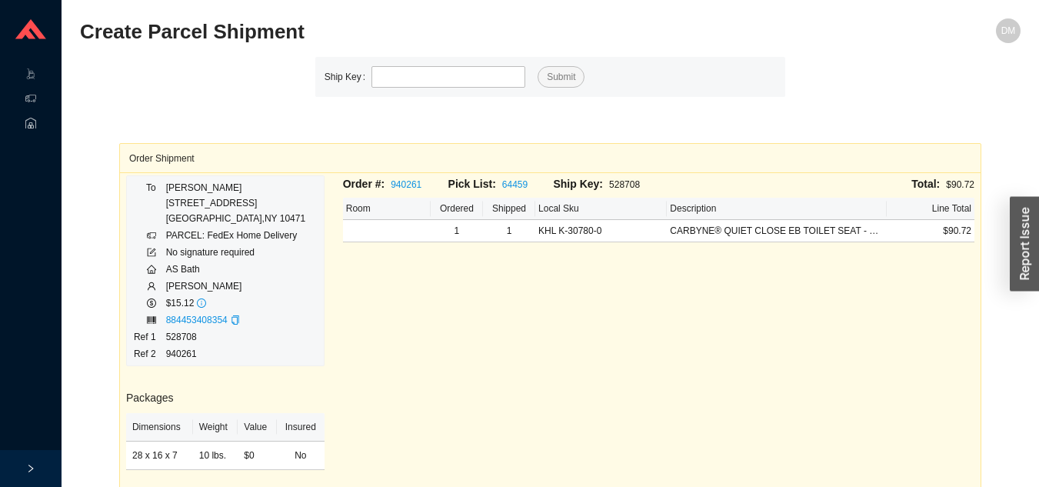
click at [867, 331] on div "Order #: 940261 Pick List: 64459 Ship Key: 528708 Total: $90.72 Room Ordered Sh…" at bounding box center [659, 400] width 650 height 451
click at [452, 71] on input "tel" at bounding box center [448, 77] width 154 height 22
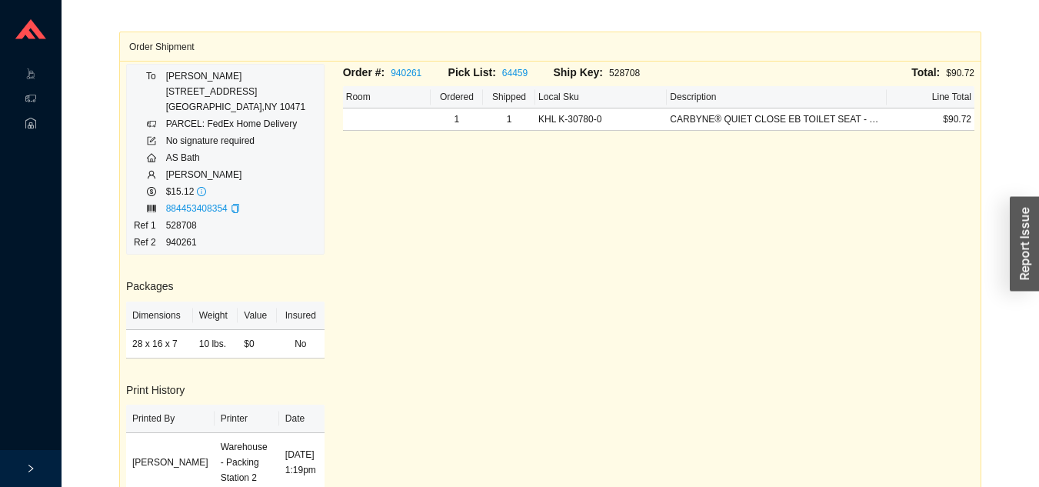
scroll to position [144, 0]
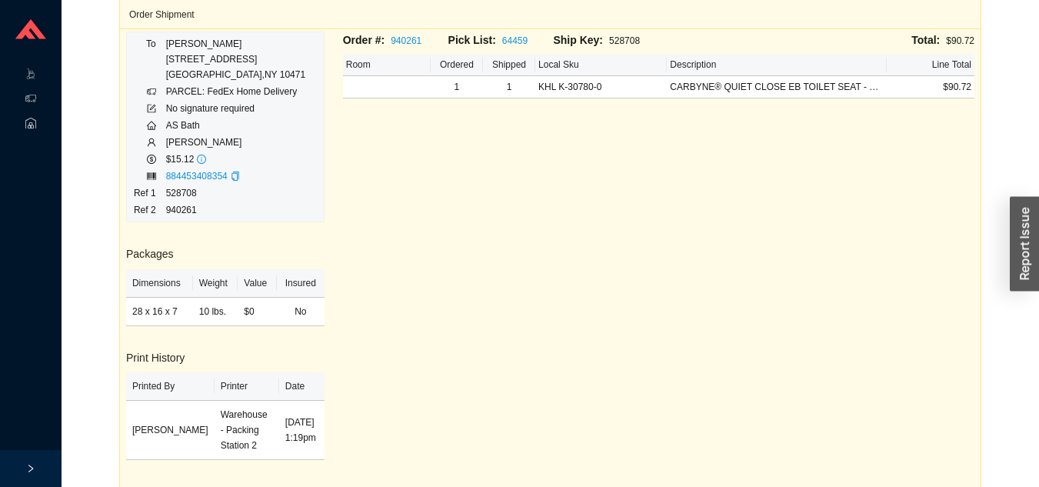
type input "528702"
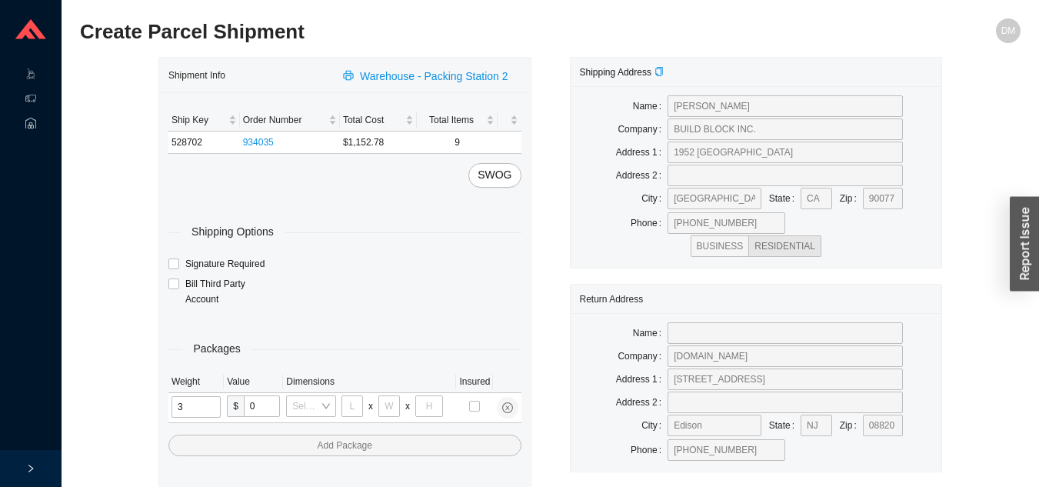
type input "31"
type input "24"
type input "16"
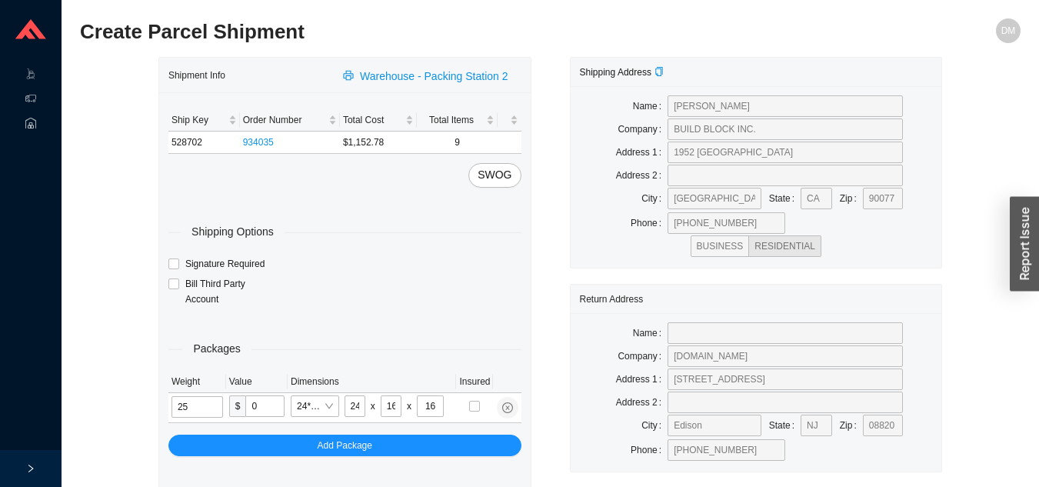
type input "25"
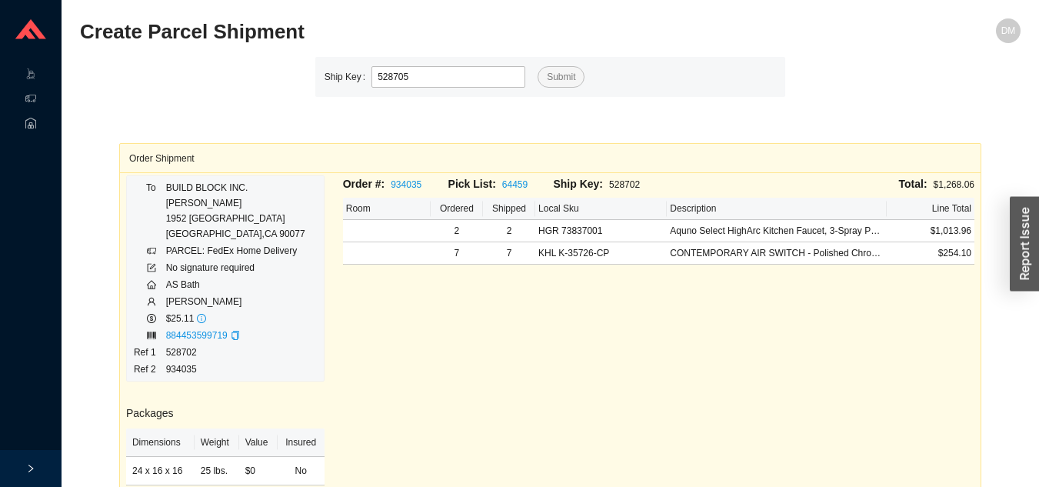
type input "528705"
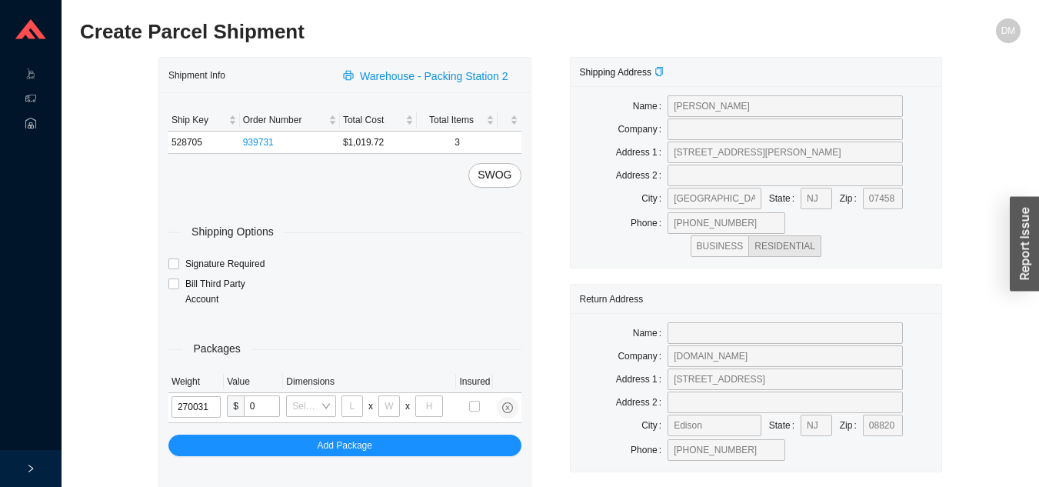
type input "27"
type input "24"
type input "16"
type input "27"
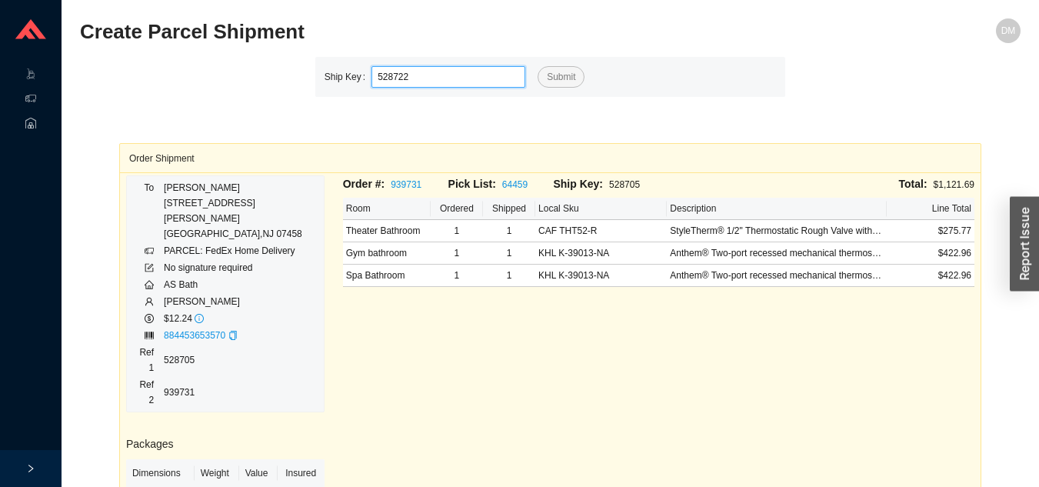
type input "528722"
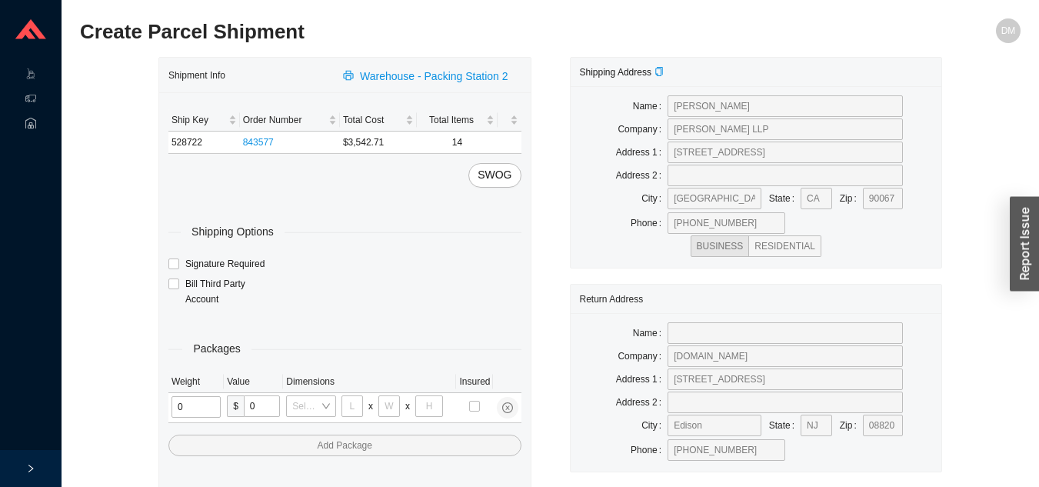
type input "9"
type input "15"
type input "36"
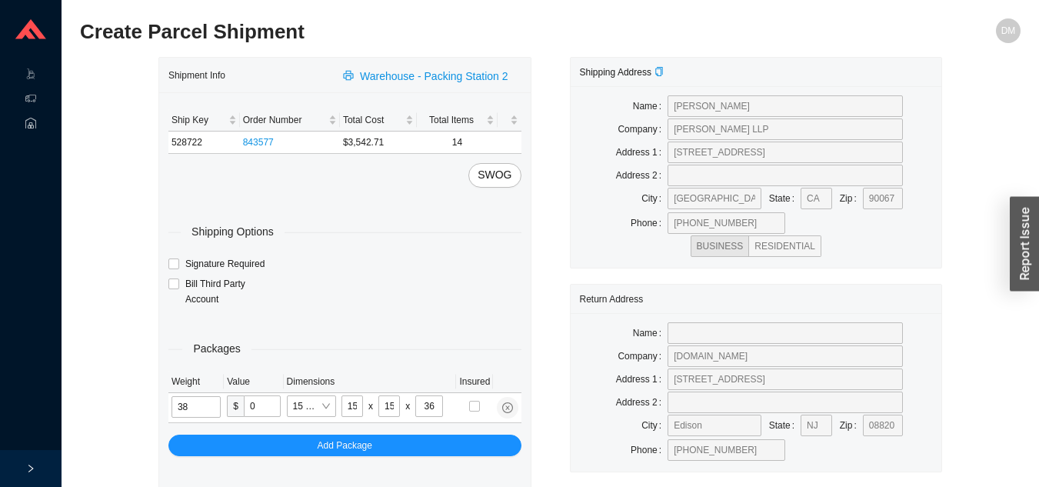
type input "38"
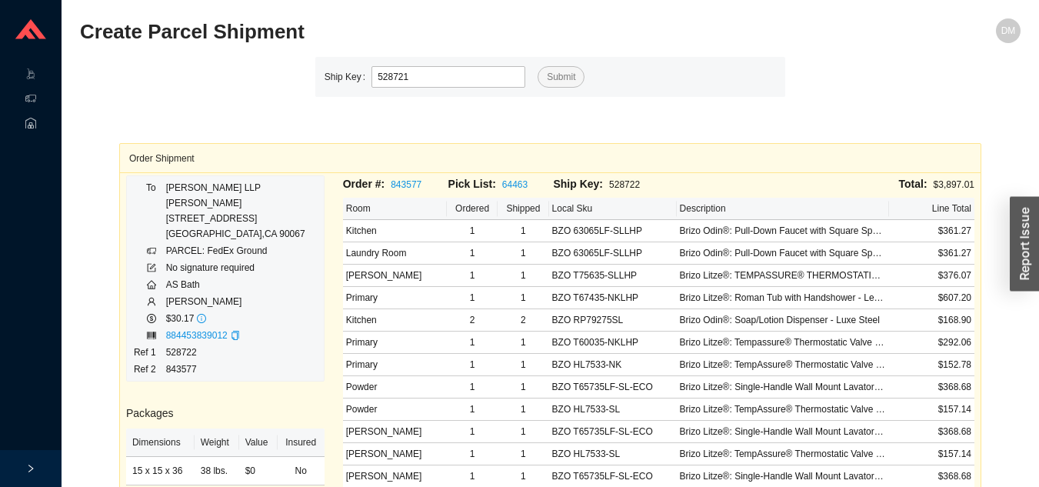
type input "528721"
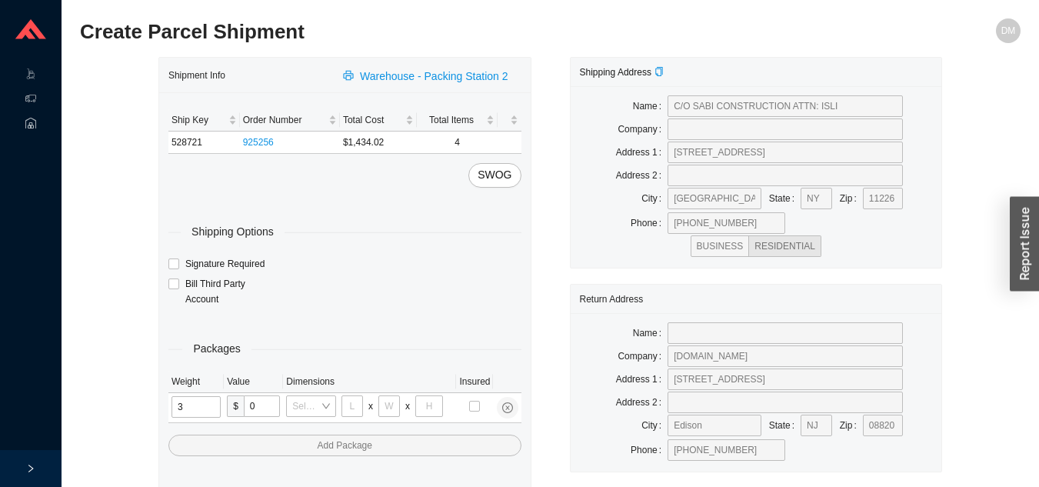
type input "31"
type input "24"
type input "16"
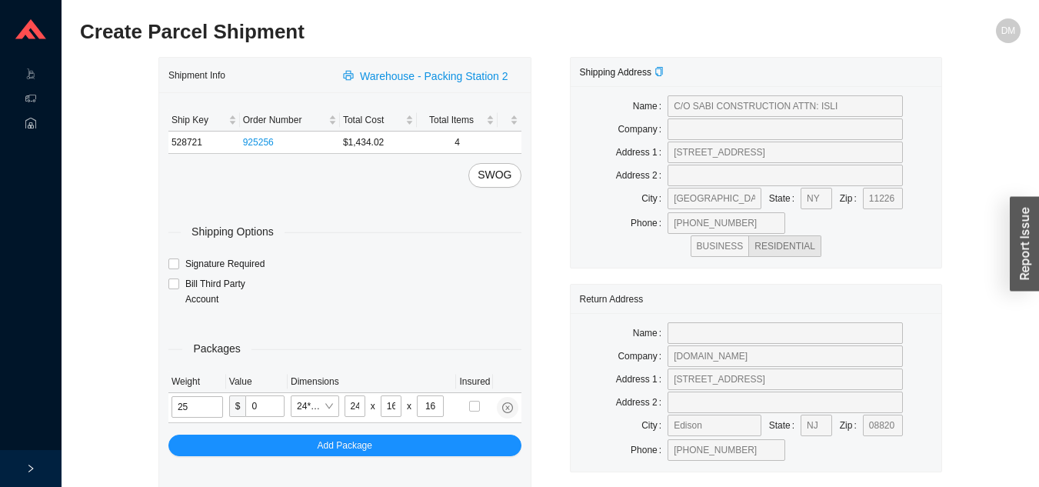
type input "25"
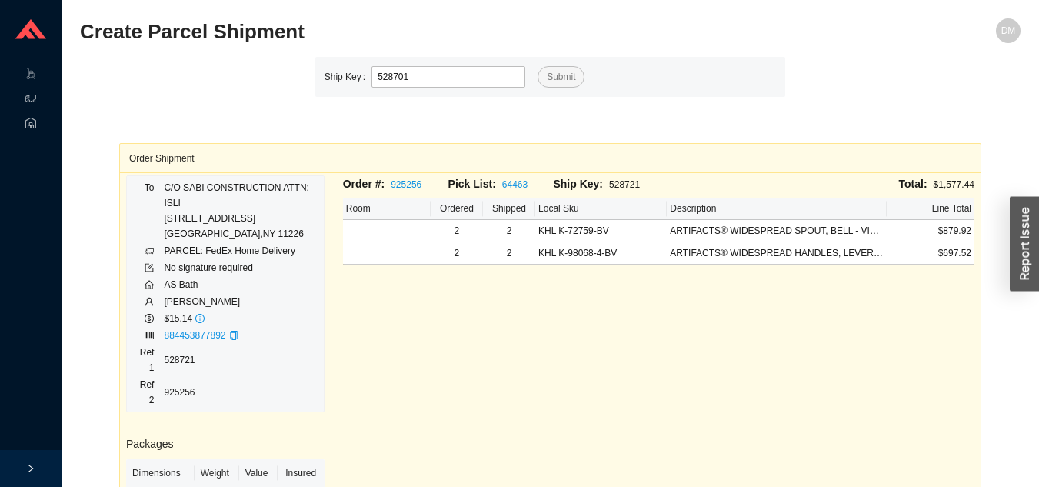
type input "528701"
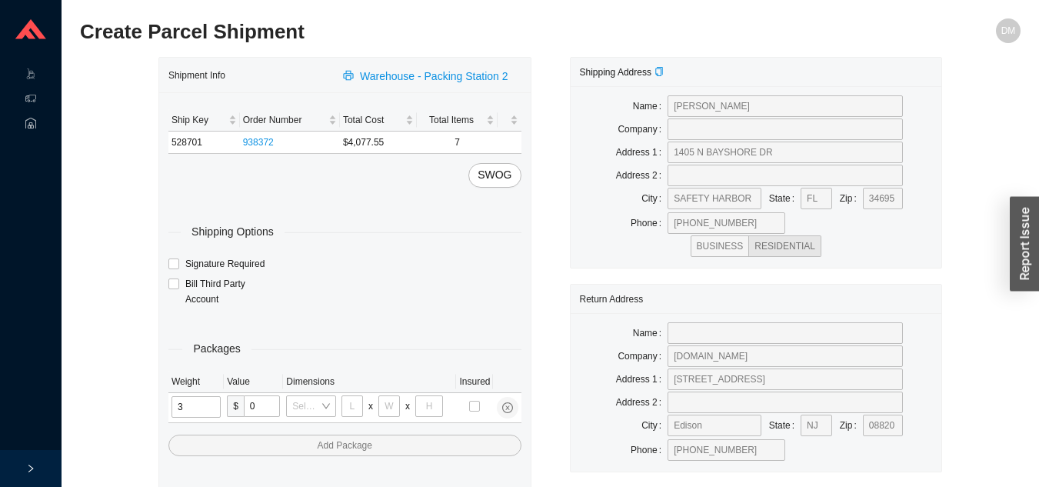
type input "31"
type input "24"
type input "16"
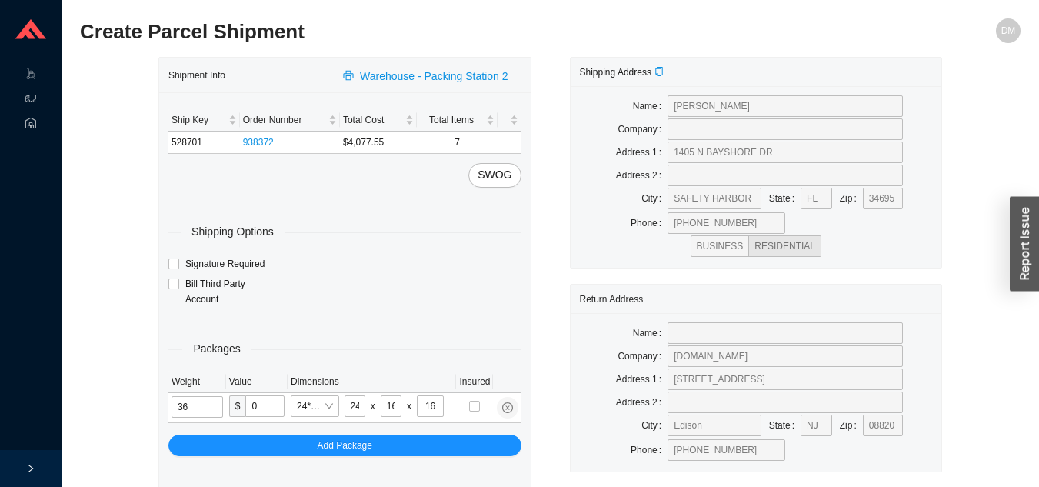
type input "36"
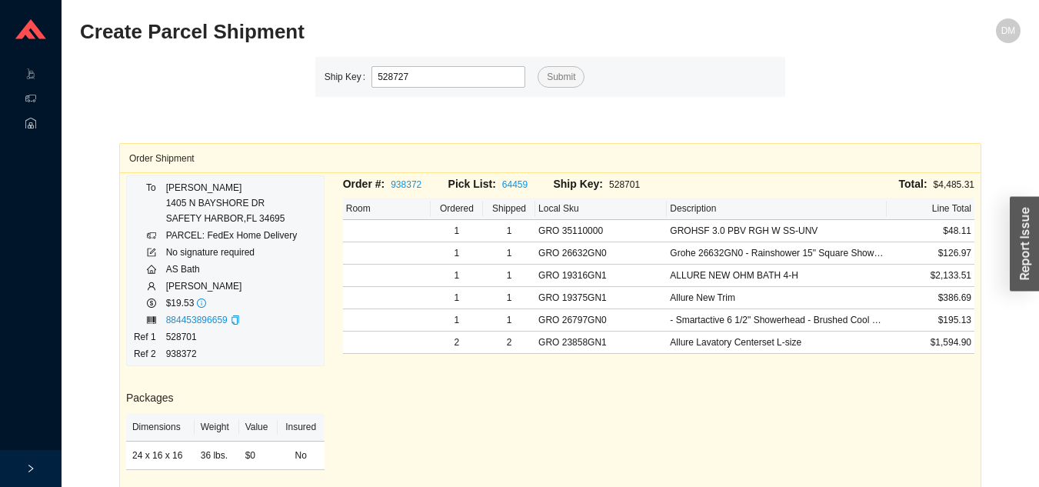
type input "528727"
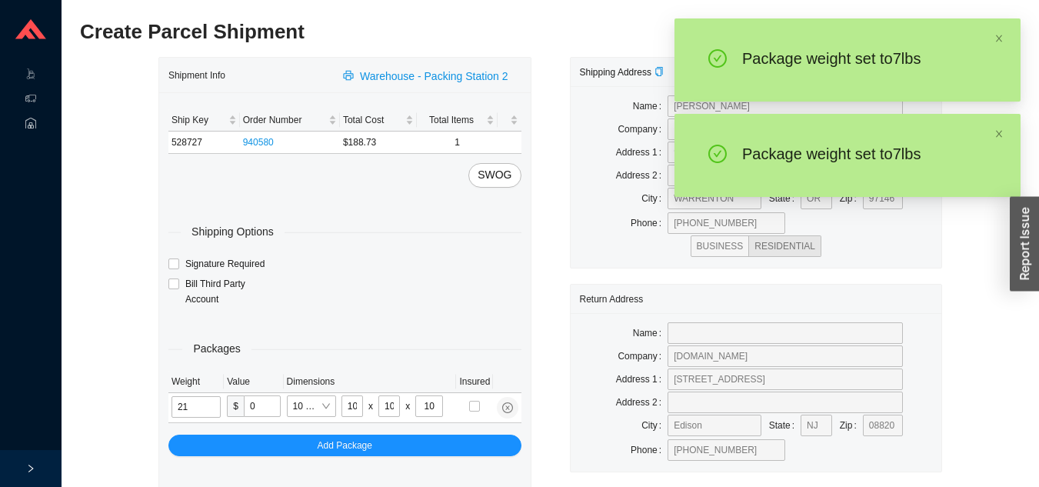
type input "7"
type input "18"
type input "12"
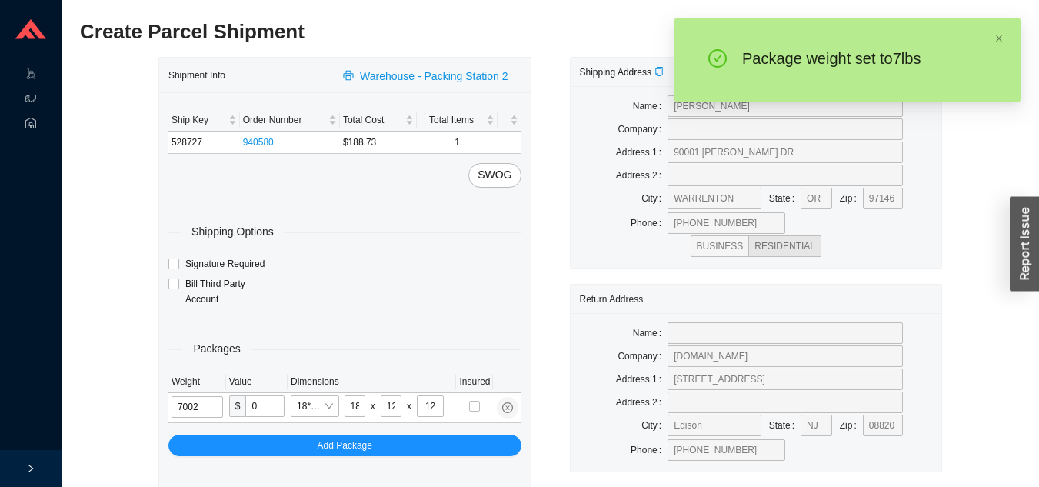
type input "7"
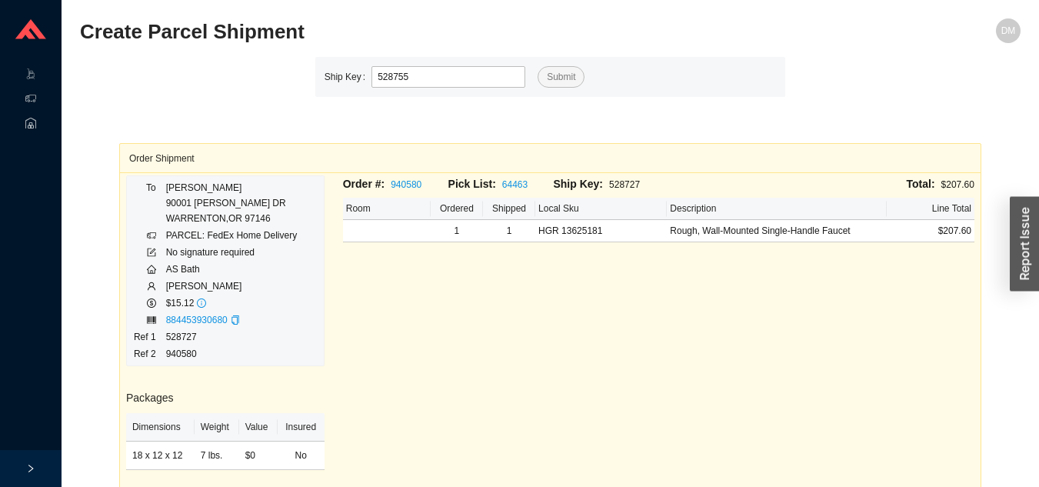
type input "528755"
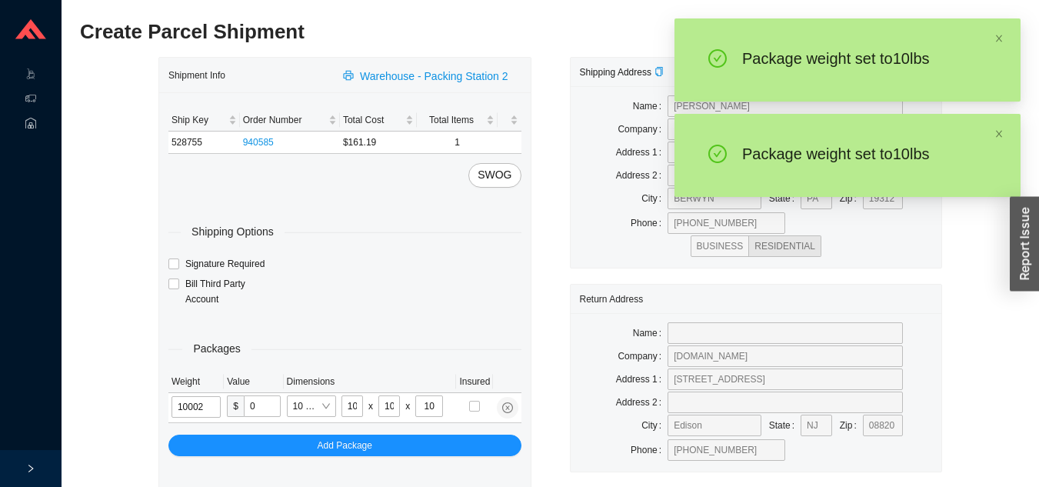
type input "10"
